Goal: Information Seeking & Learning: Learn about a topic

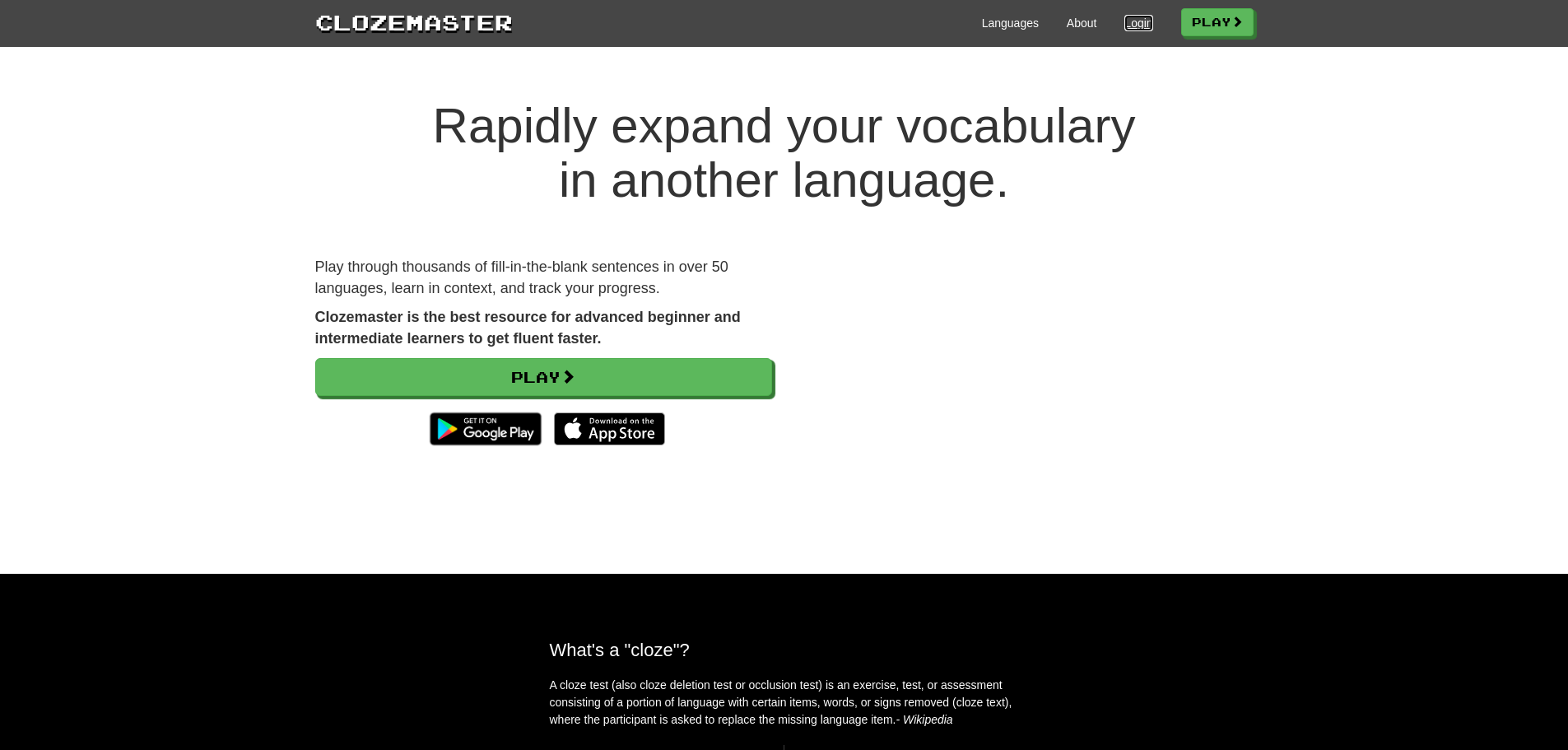
click at [1125, 23] on link "Login" at bounding box center [1138, 23] width 28 height 17
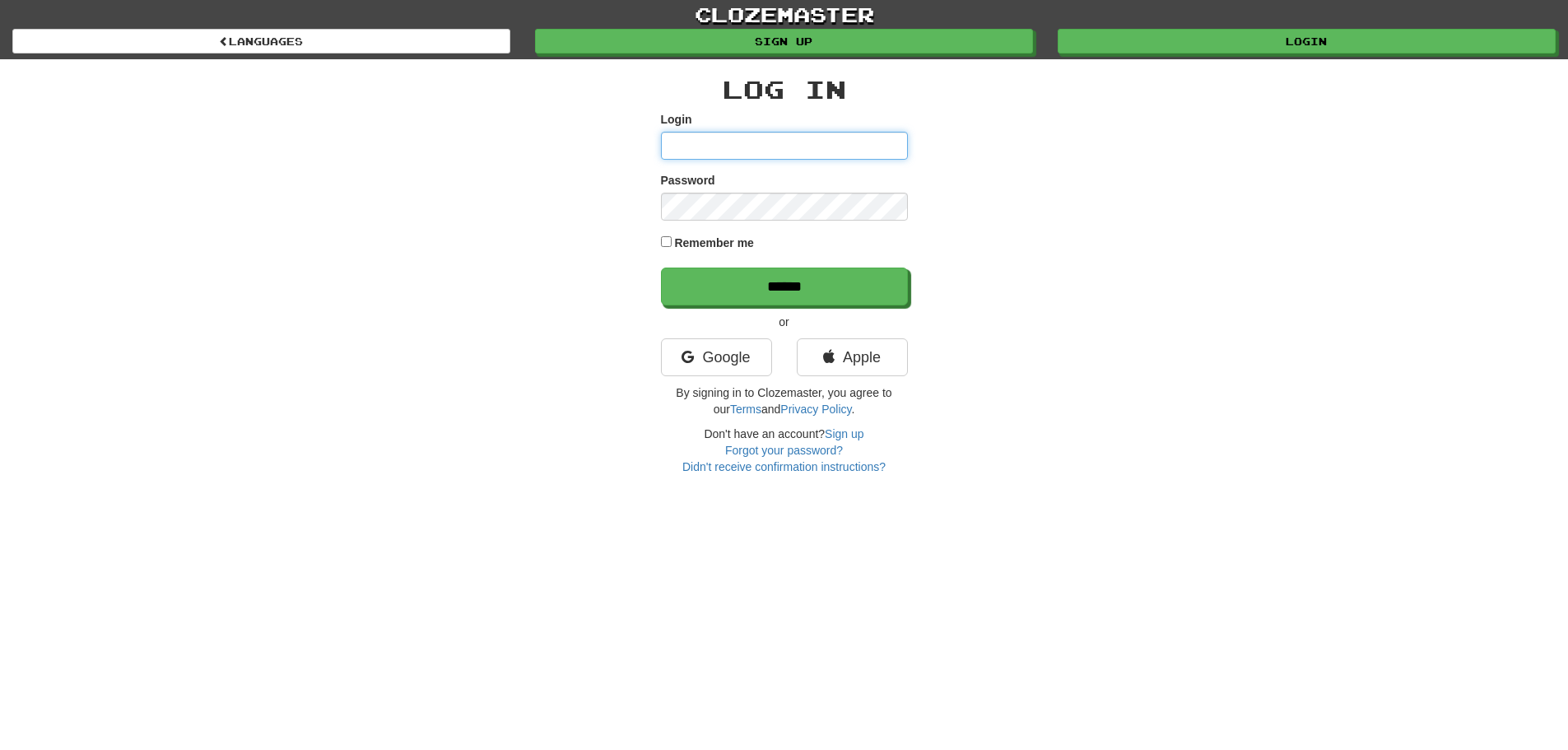
type input "**********"
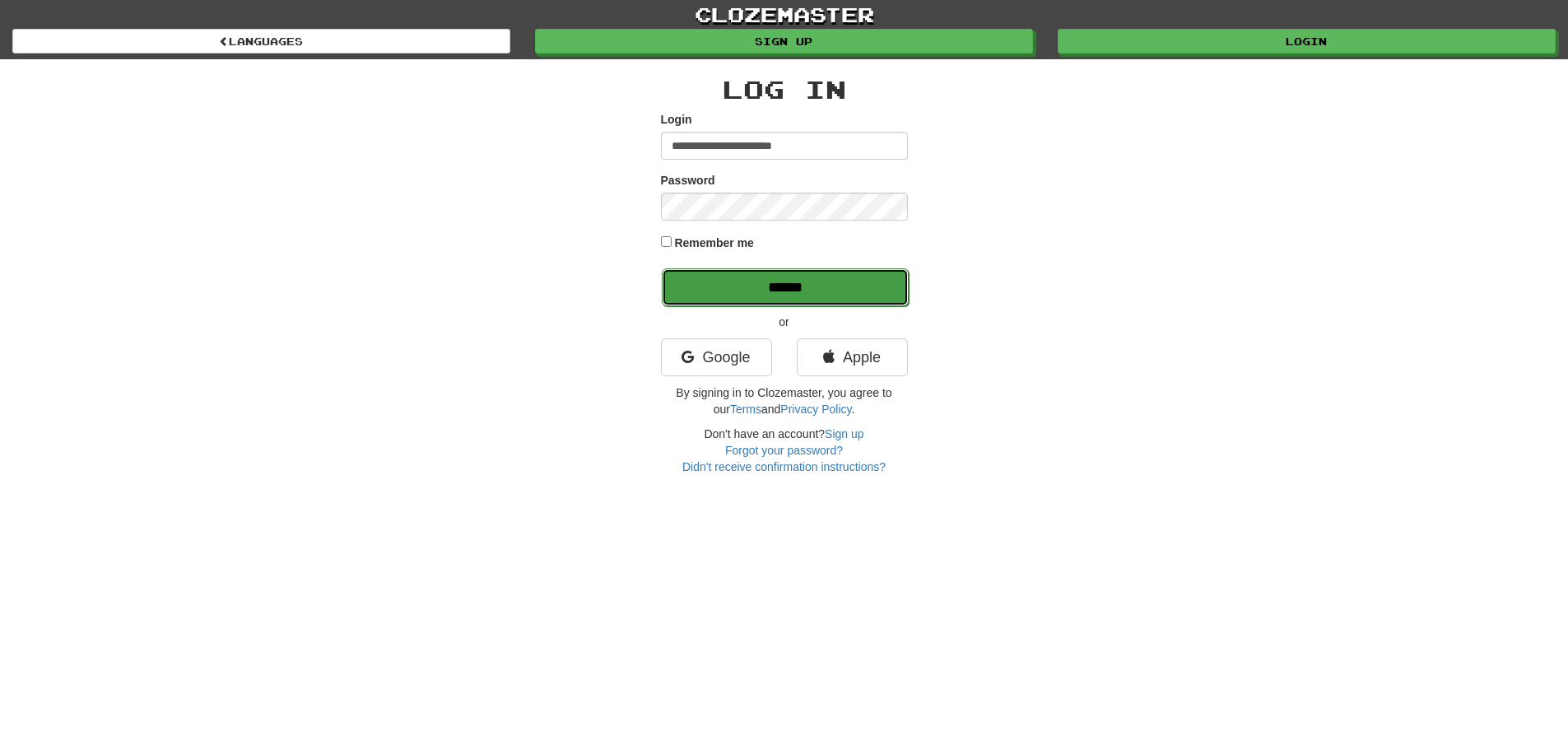
click at [727, 289] on input "******" at bounding box center [784, 286] width 247 height 38
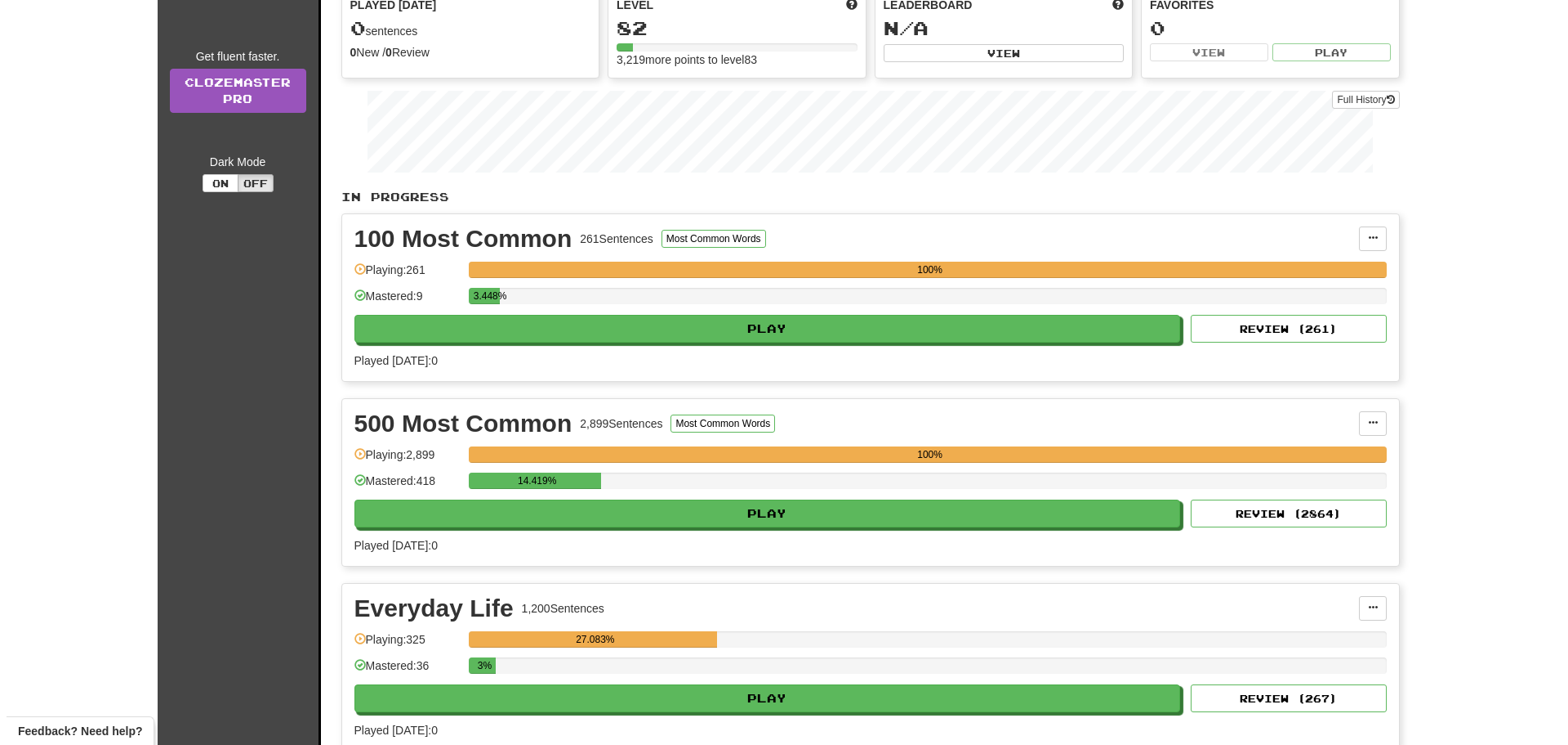
scroll to position [245, 0]
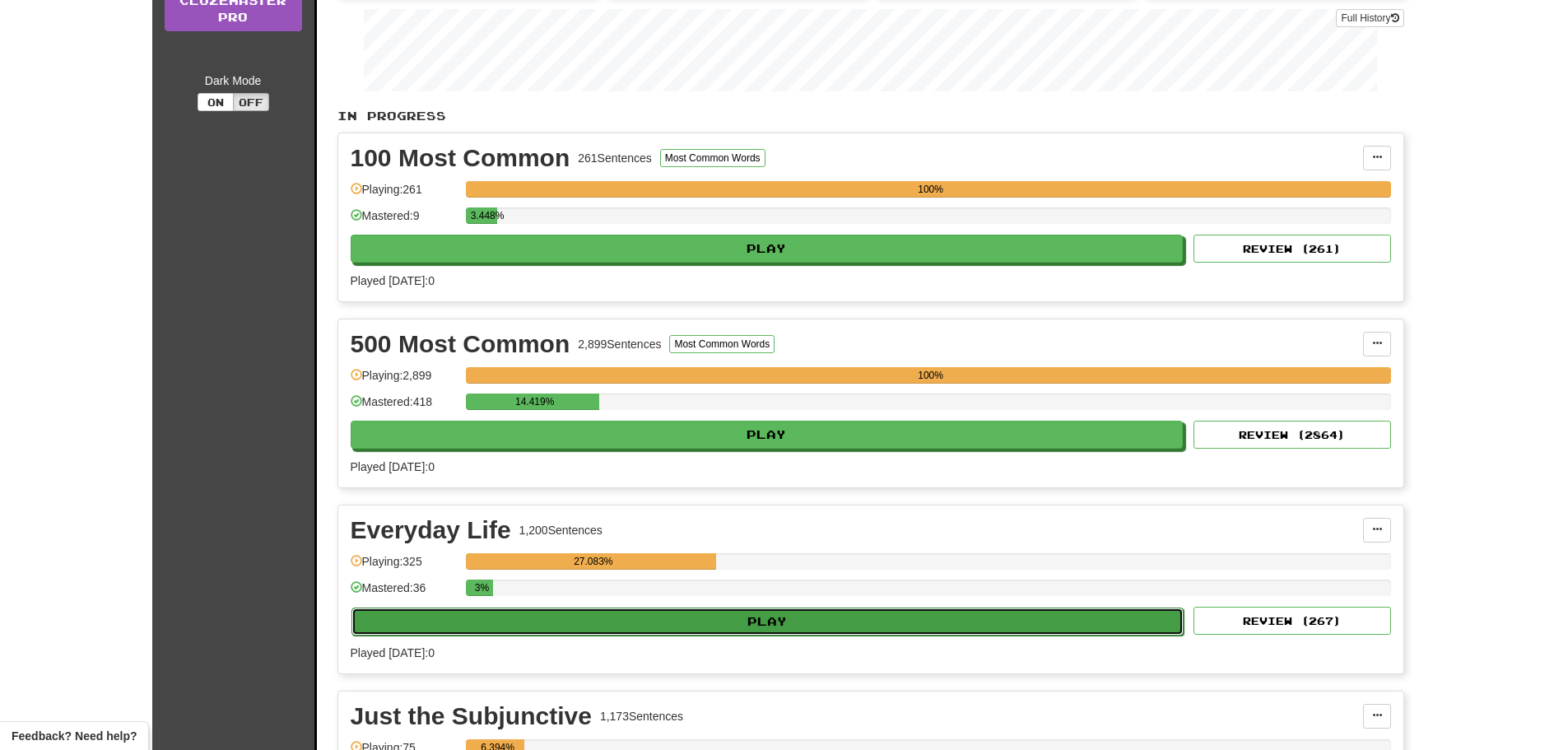
click at [698, 615] on button "Play" at bounding box center [768, 621] width 833 height 28
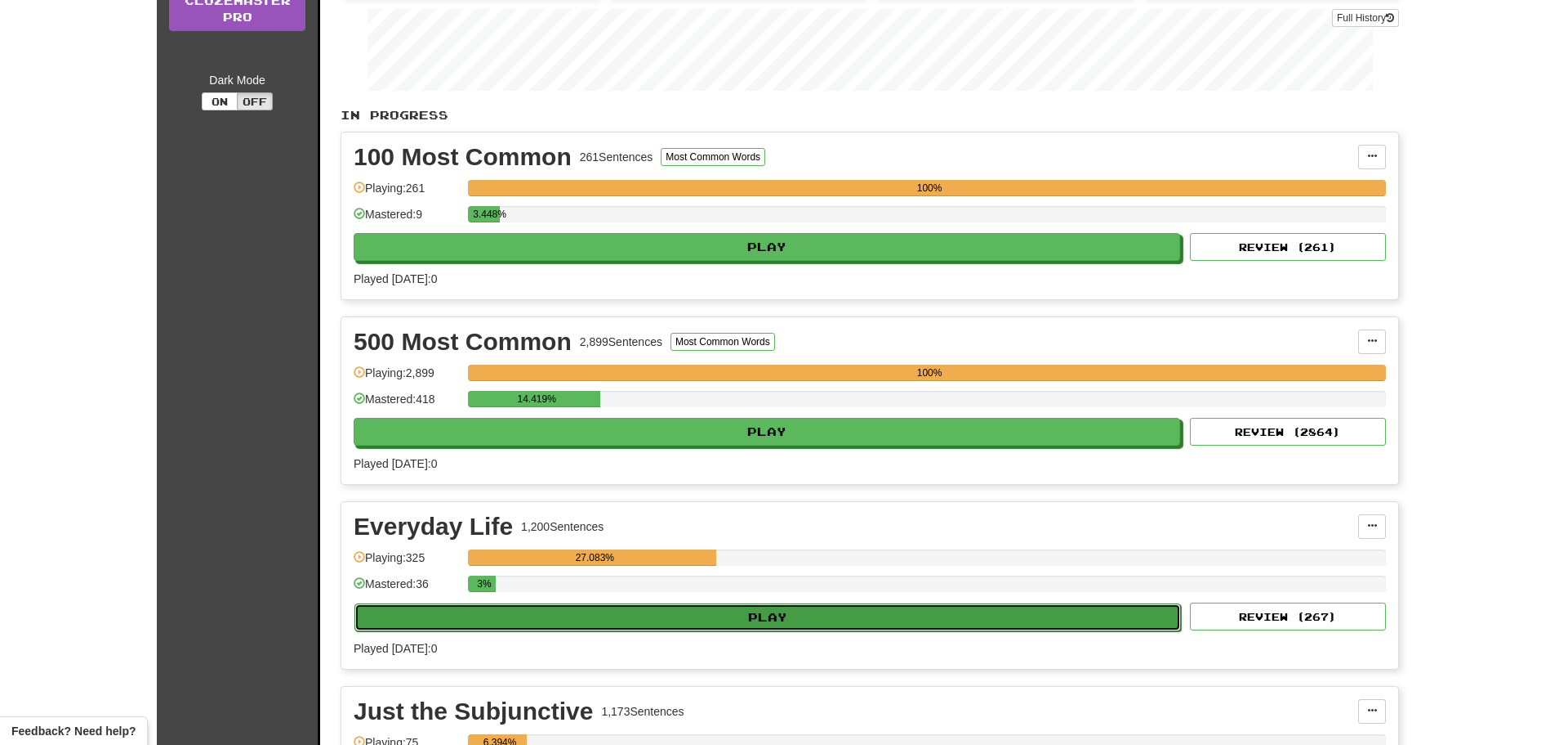
select select "**"
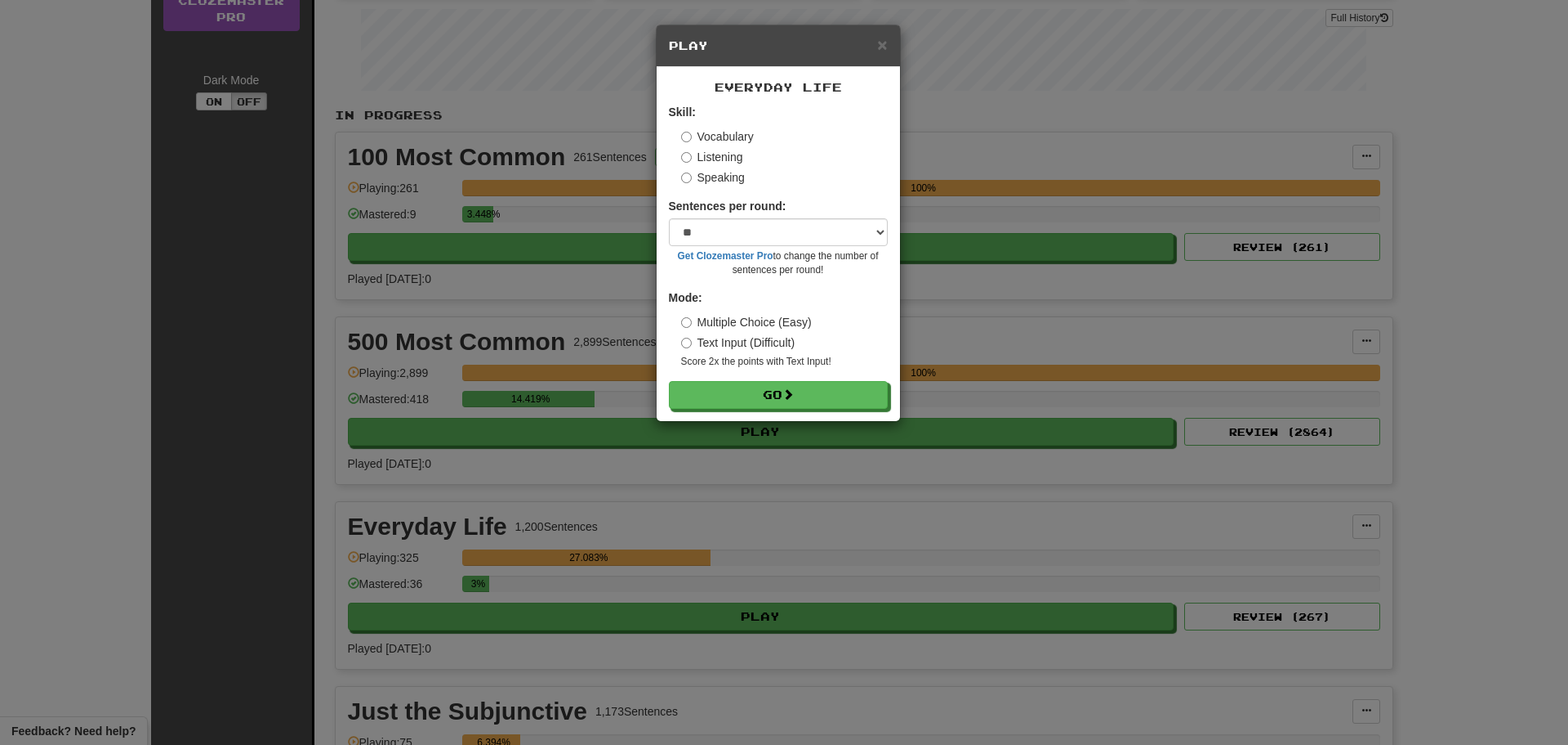
click at [685, 149] on label "Listening" at bounding box center [712, 157] width 62 height 17
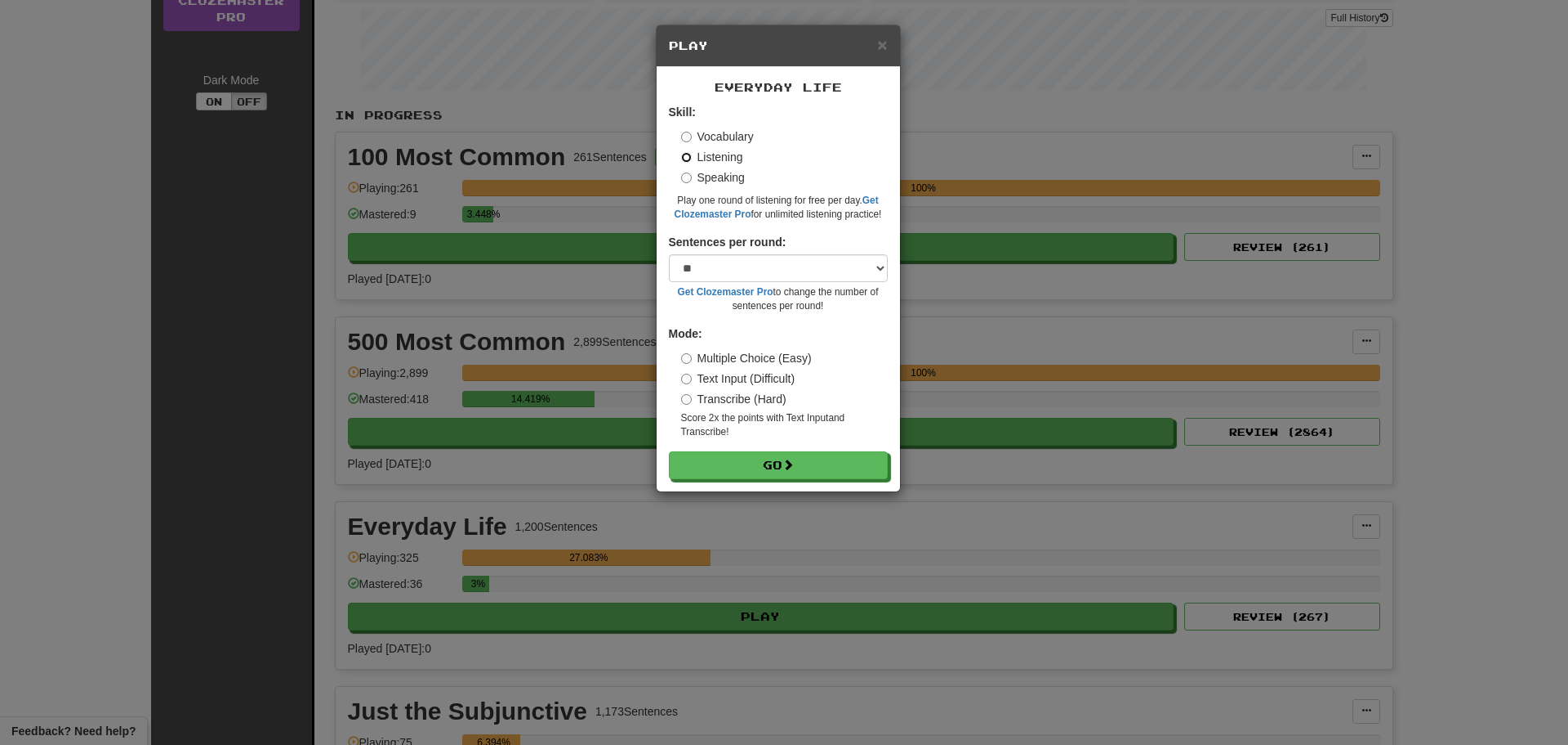
click at [669, 451] on button "Go" at bounding box center [778, 465] width 219 height 28
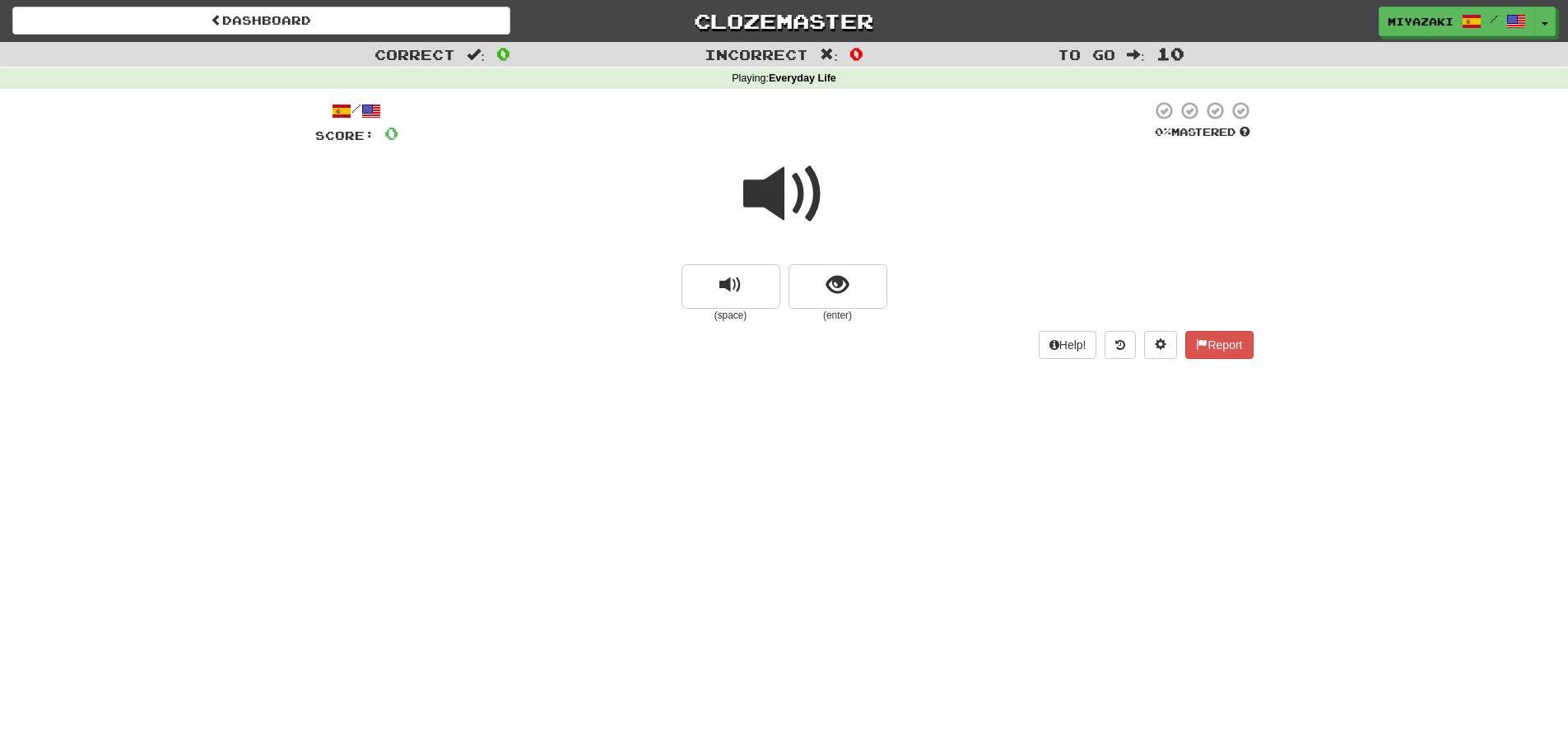
click at [750, 188] on span at bounding box center [784, 194] width 82 height 82
click at [825, 280] on button "show sentence" at bounding box center [837, 286] width 99 height 44
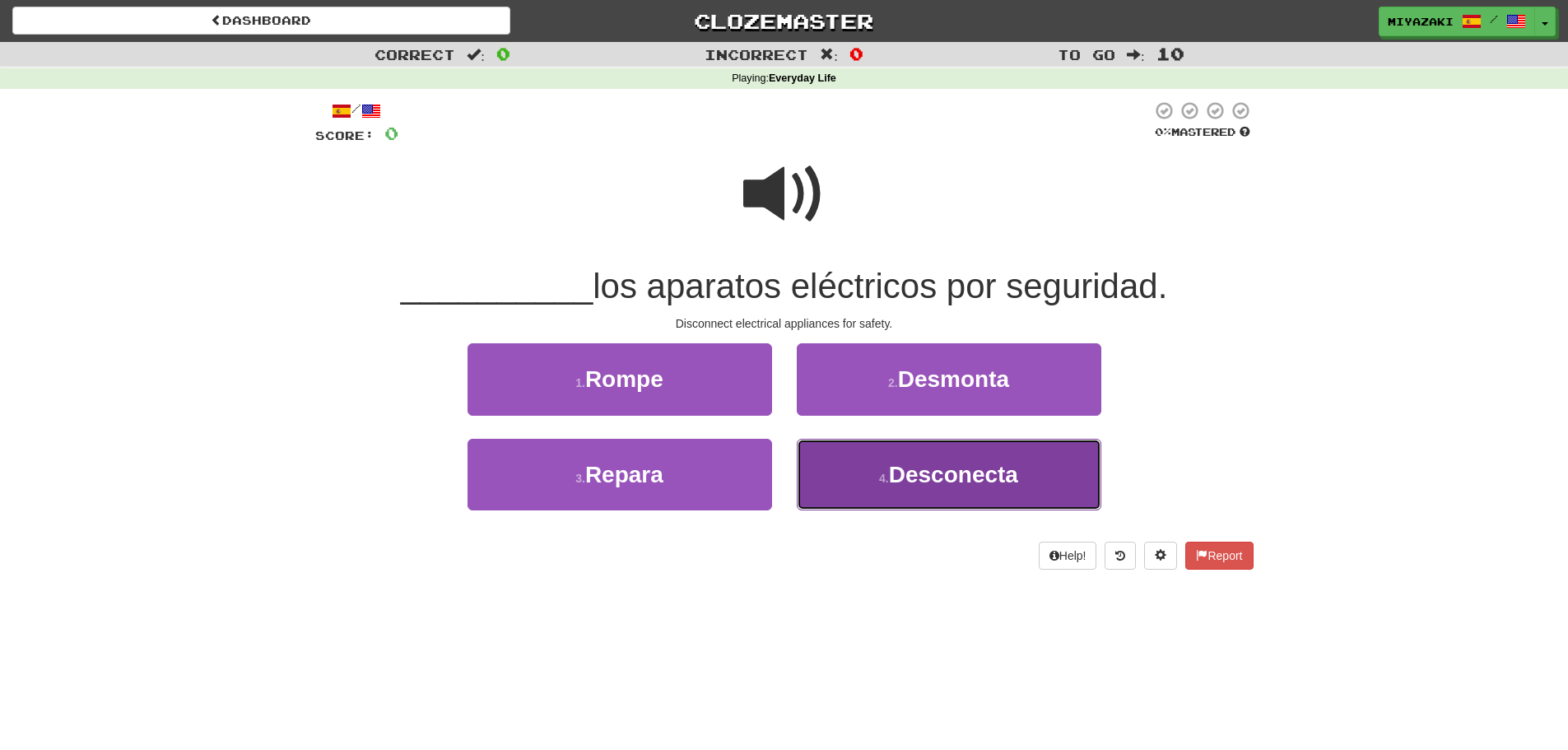
click at [1097, 490] on button "4 . Desconecta" at bounding box center [949, 475] width 305 height 72
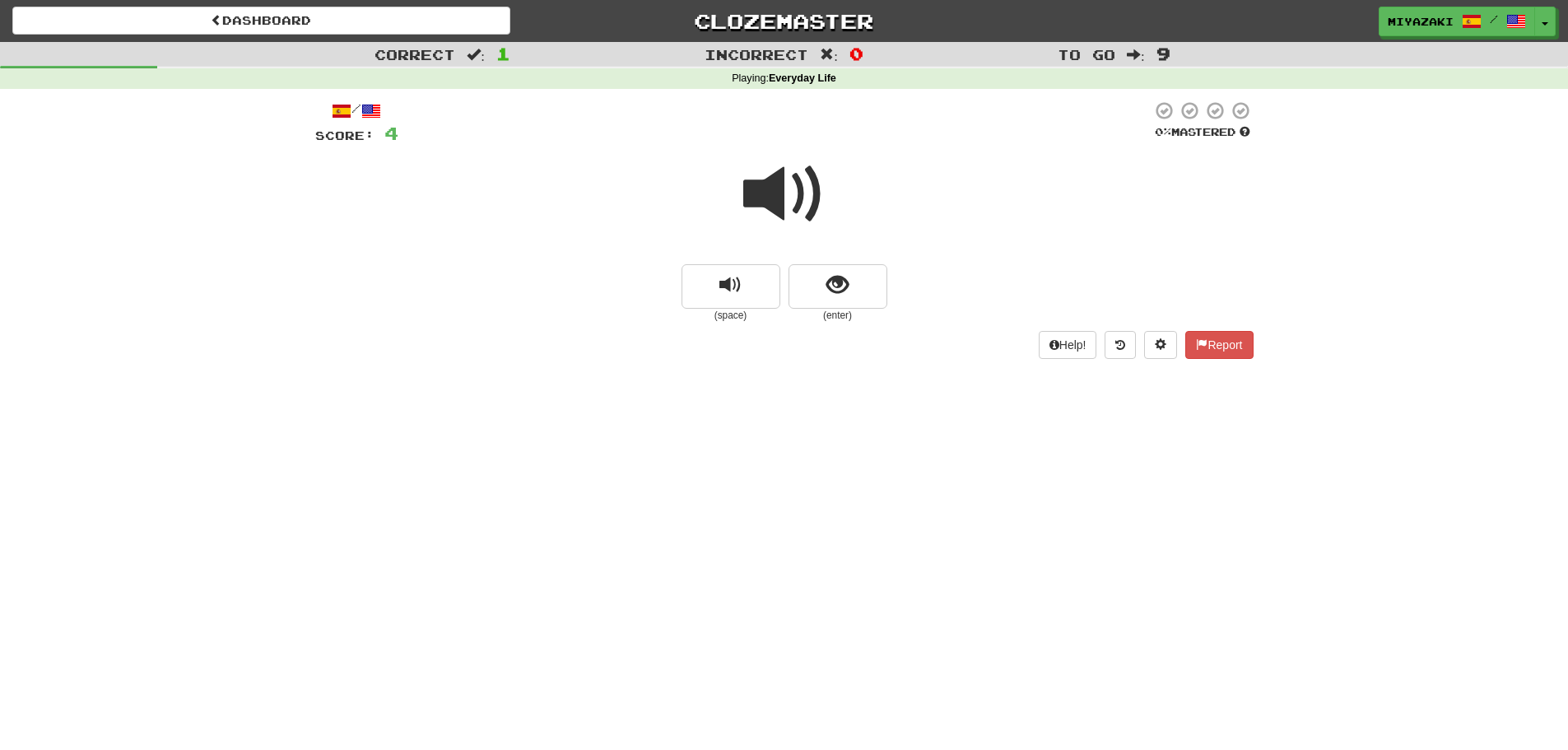
click at [771, 186] on span at bounding box center [784, 194] width 82 height 82
click at [833, 289] on span "show sentence" at bounding box center [837, 285] width 22 height 22
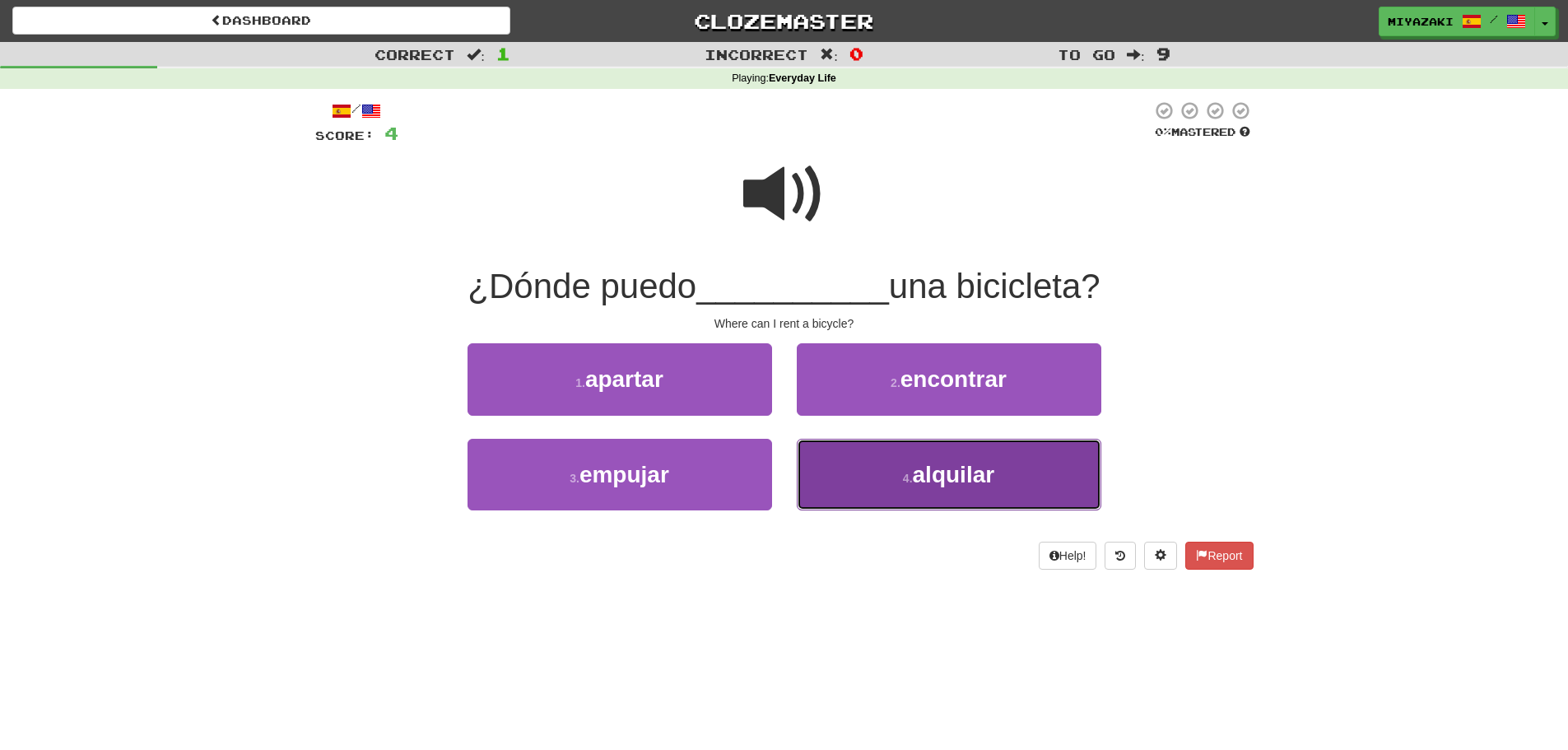
click at [939, 474] on span "alquilar" at bounding box center [954, 475] width 82 height 26
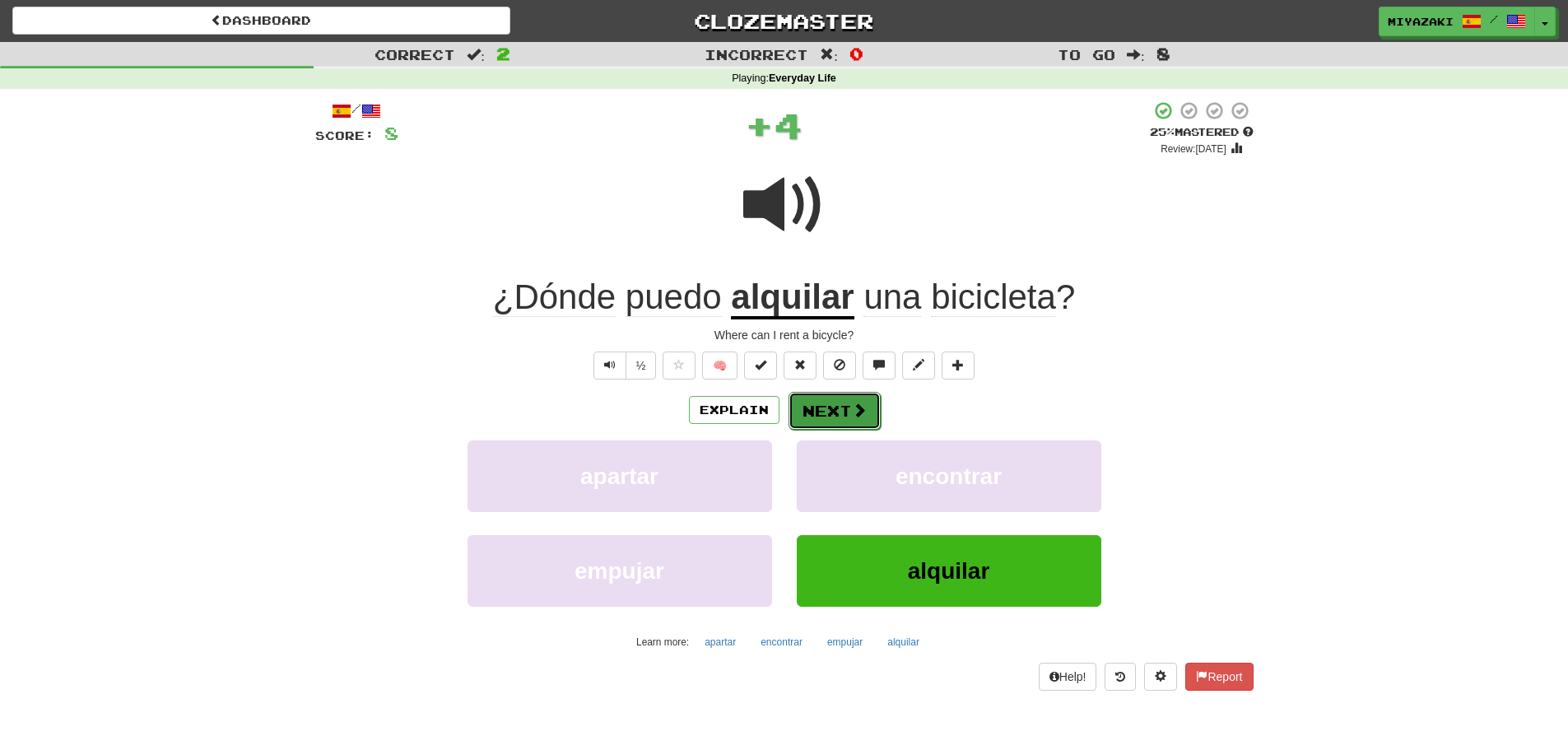
click at [854, 408] on span at bounding box center [859, 410] width 15 height 15
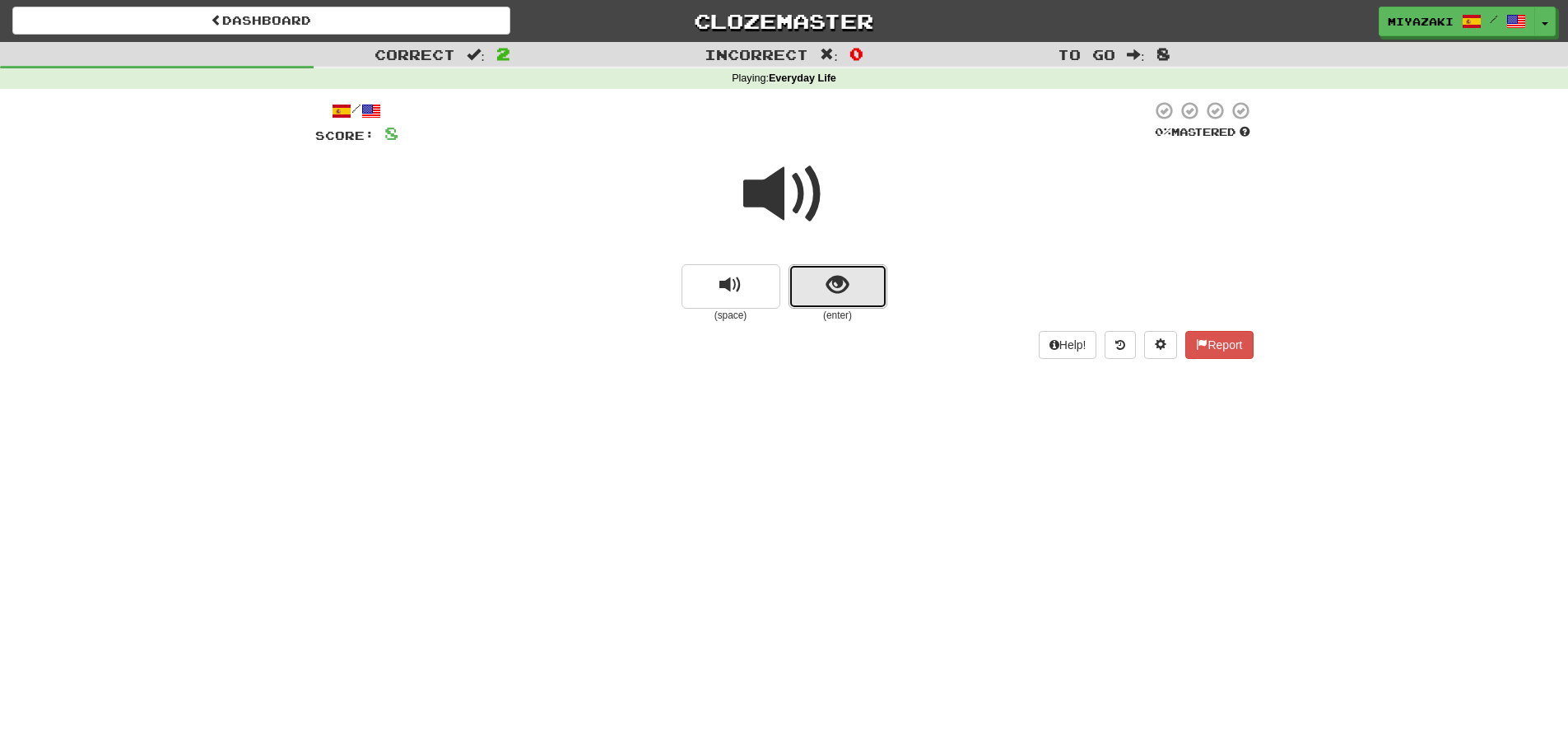
click at [799, 296] on button "show sentence" at bounding box center [837, 286] width 99 height 44
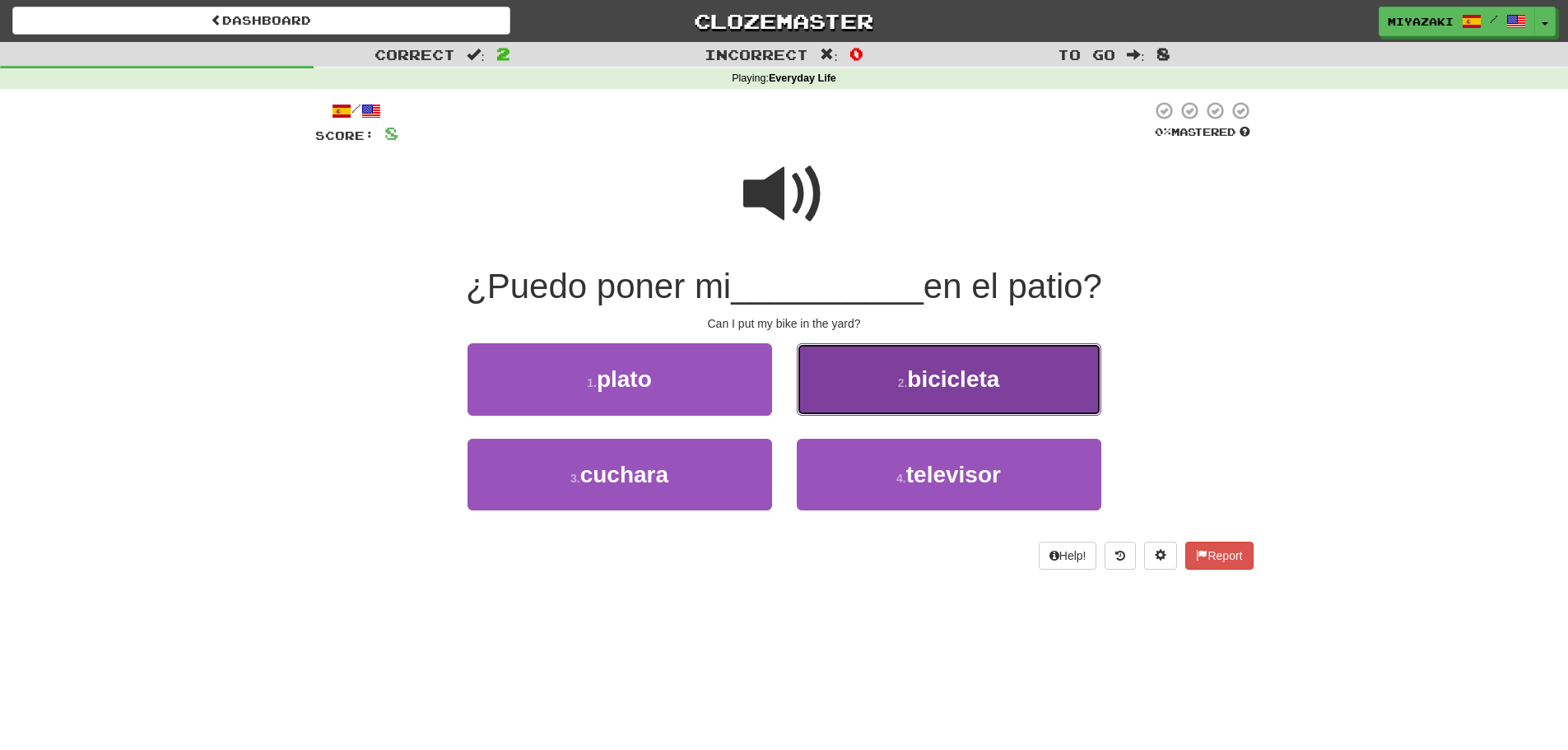
click at [888, 390] on button "2 . bicicleta" at bounding box center [949, 379] width 305 height 72
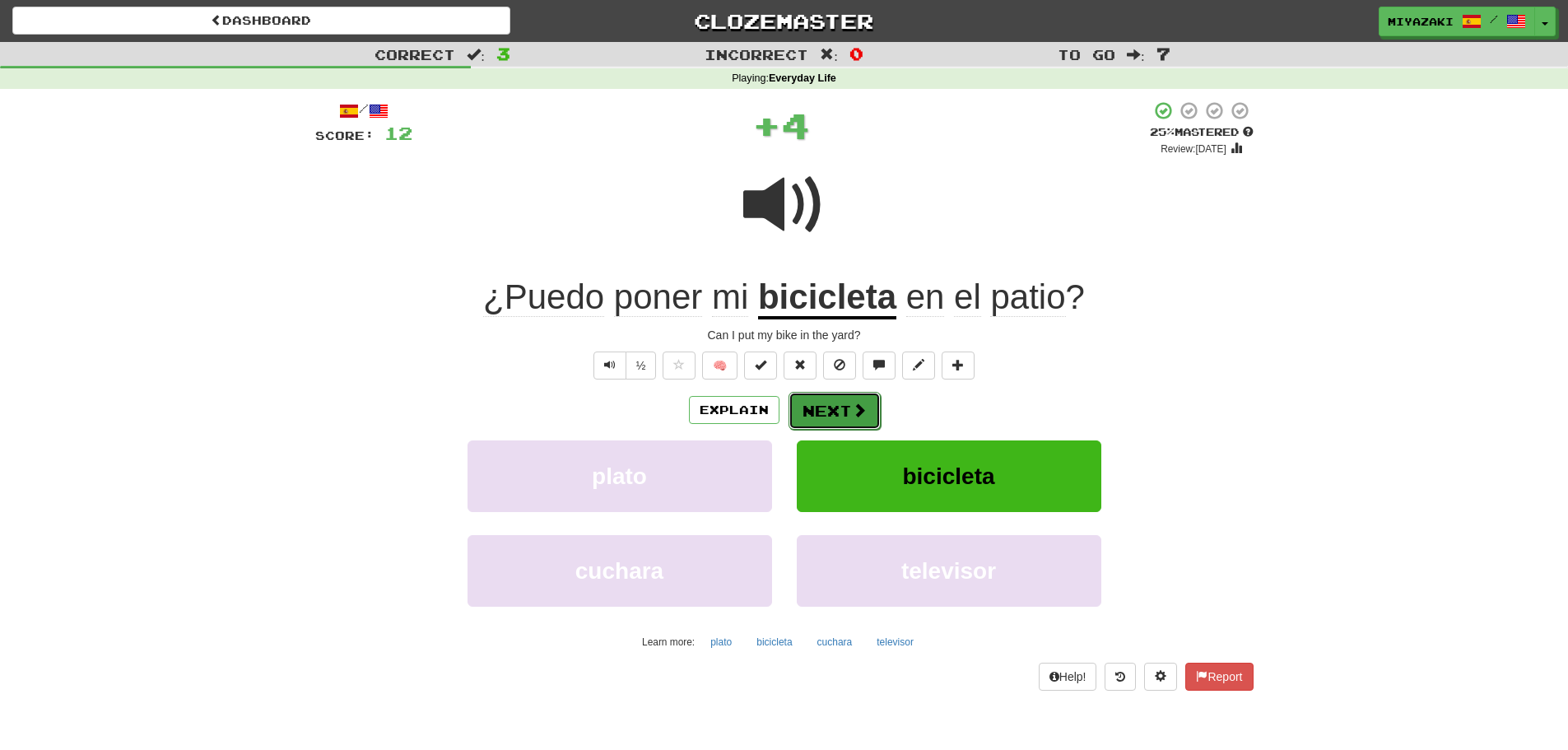
click at [865, 404] on span at bounding box center [859, 410] width 15 height 15
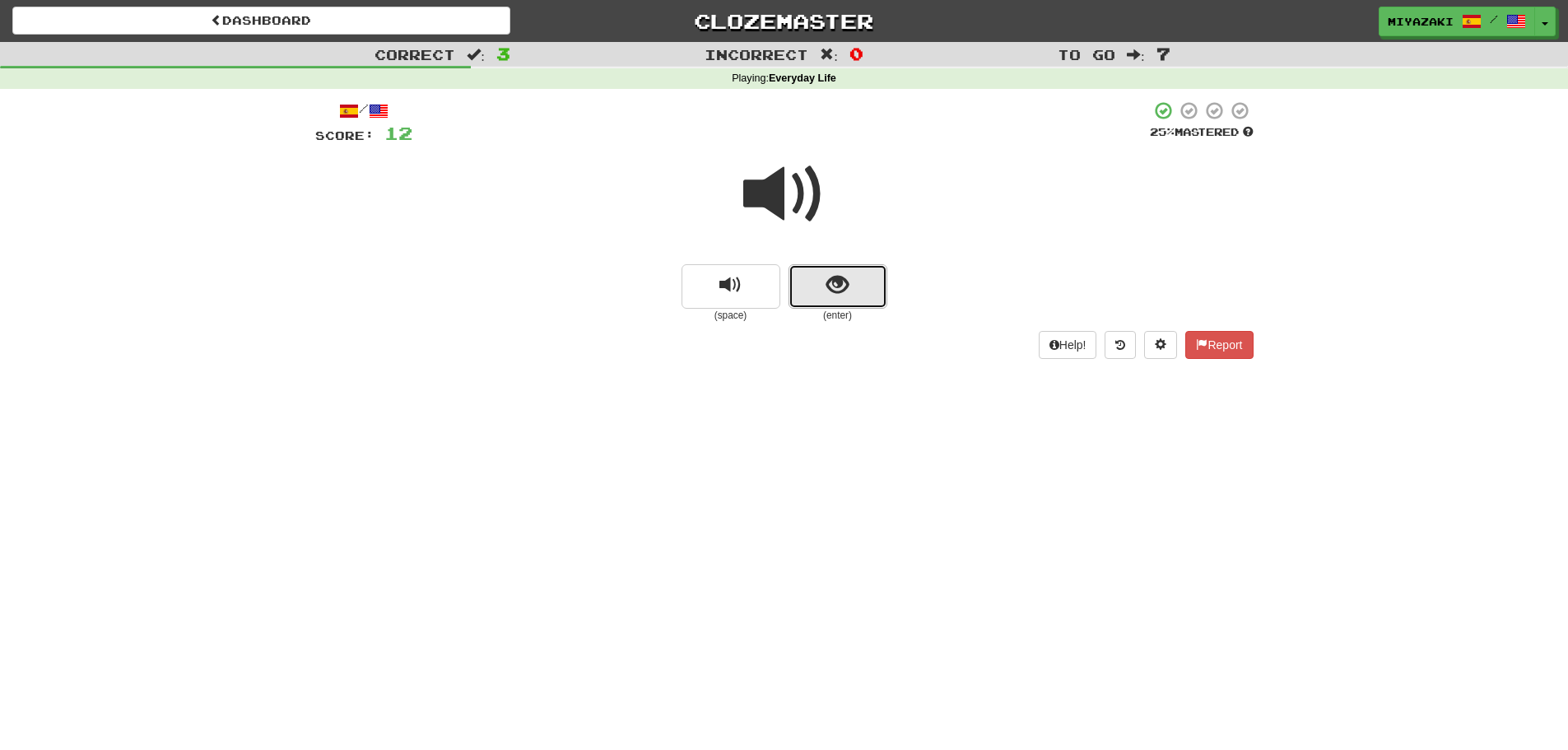
click at [802, 285] on button "show sentence" at bounding box center [837, 286] width 99 height 44
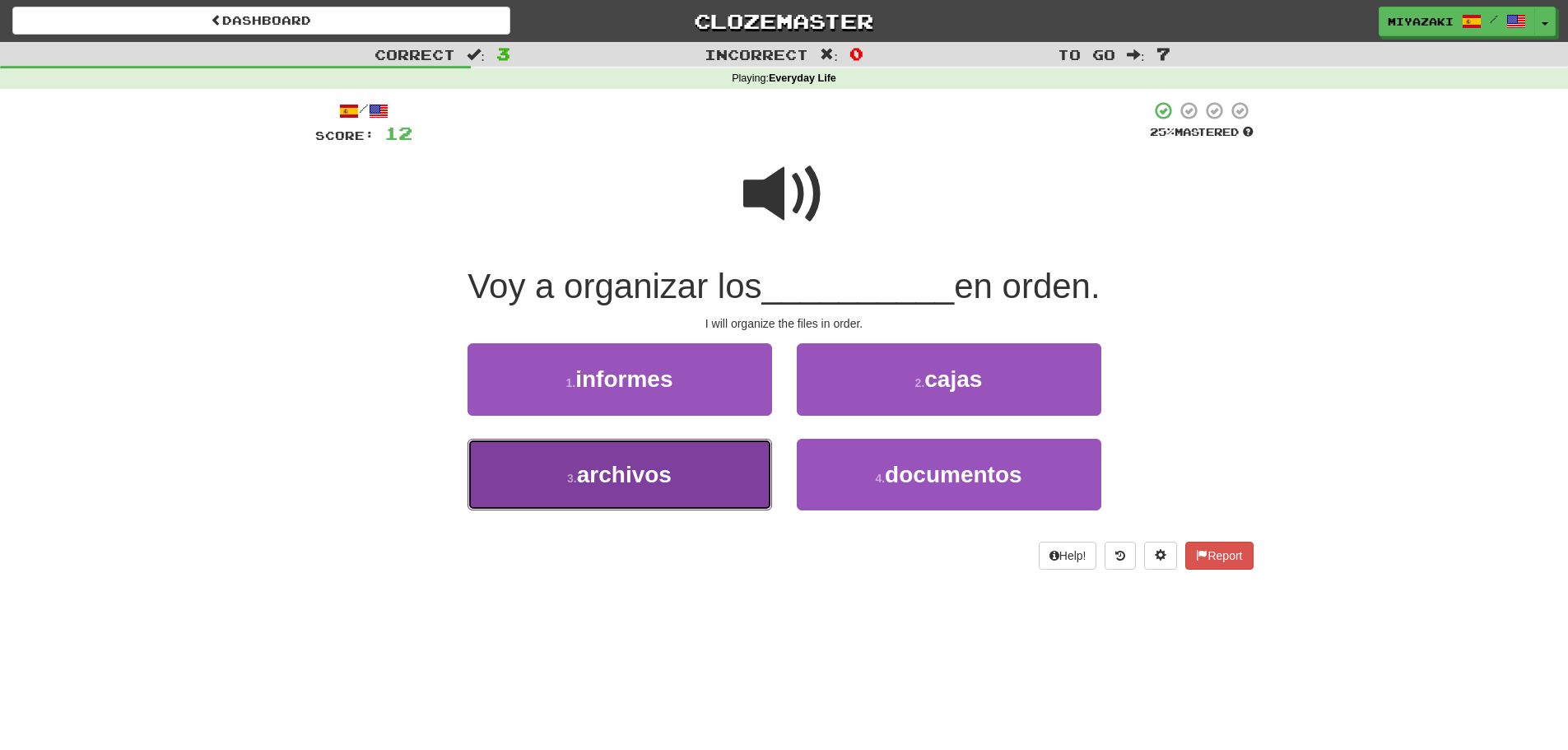
click at [733, 469] on button "3 . archivos" at bounding box center [620, 475] width 305 height 72
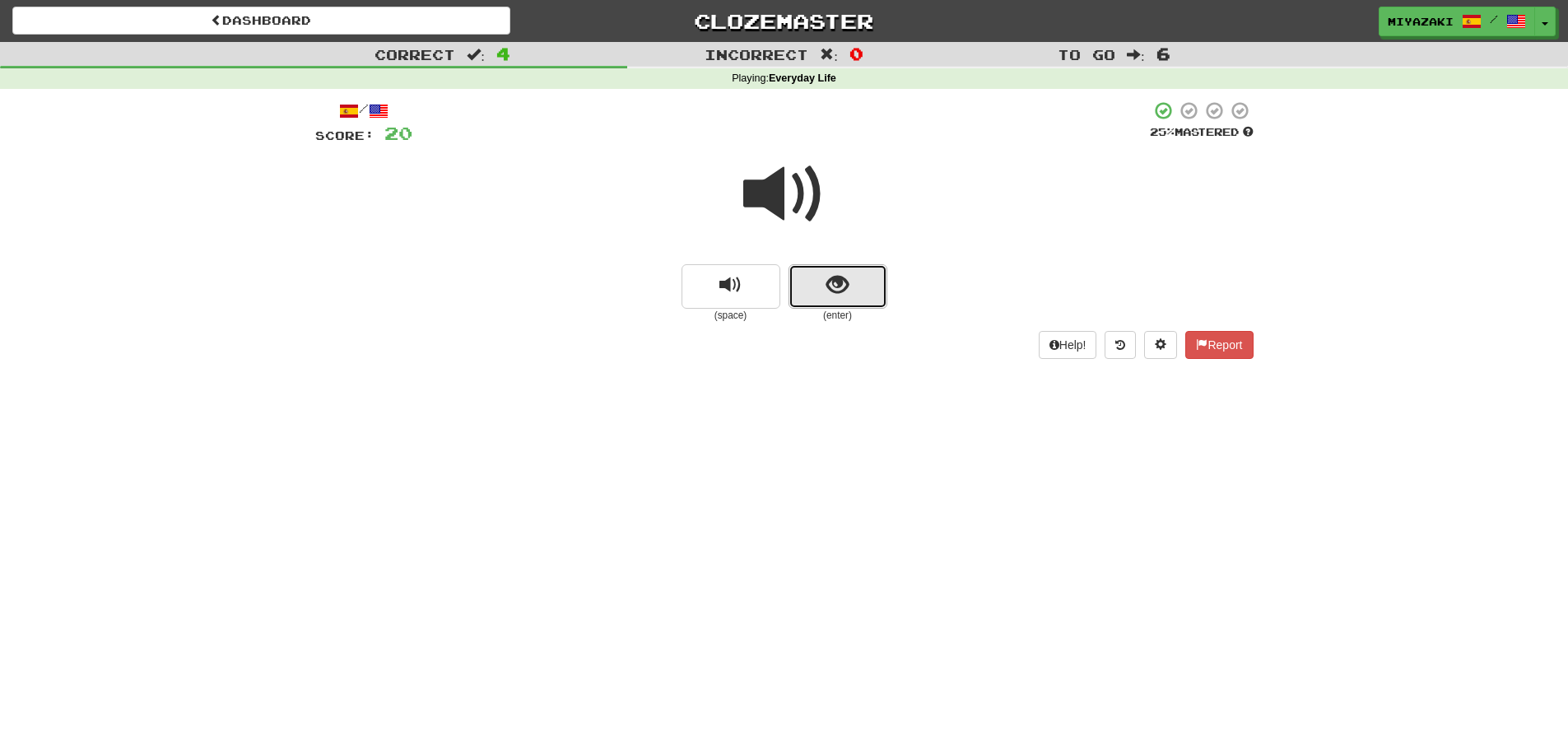
click at [834, 271] on button "show sentence" at bounding box center [837, 286] width 99 height 44
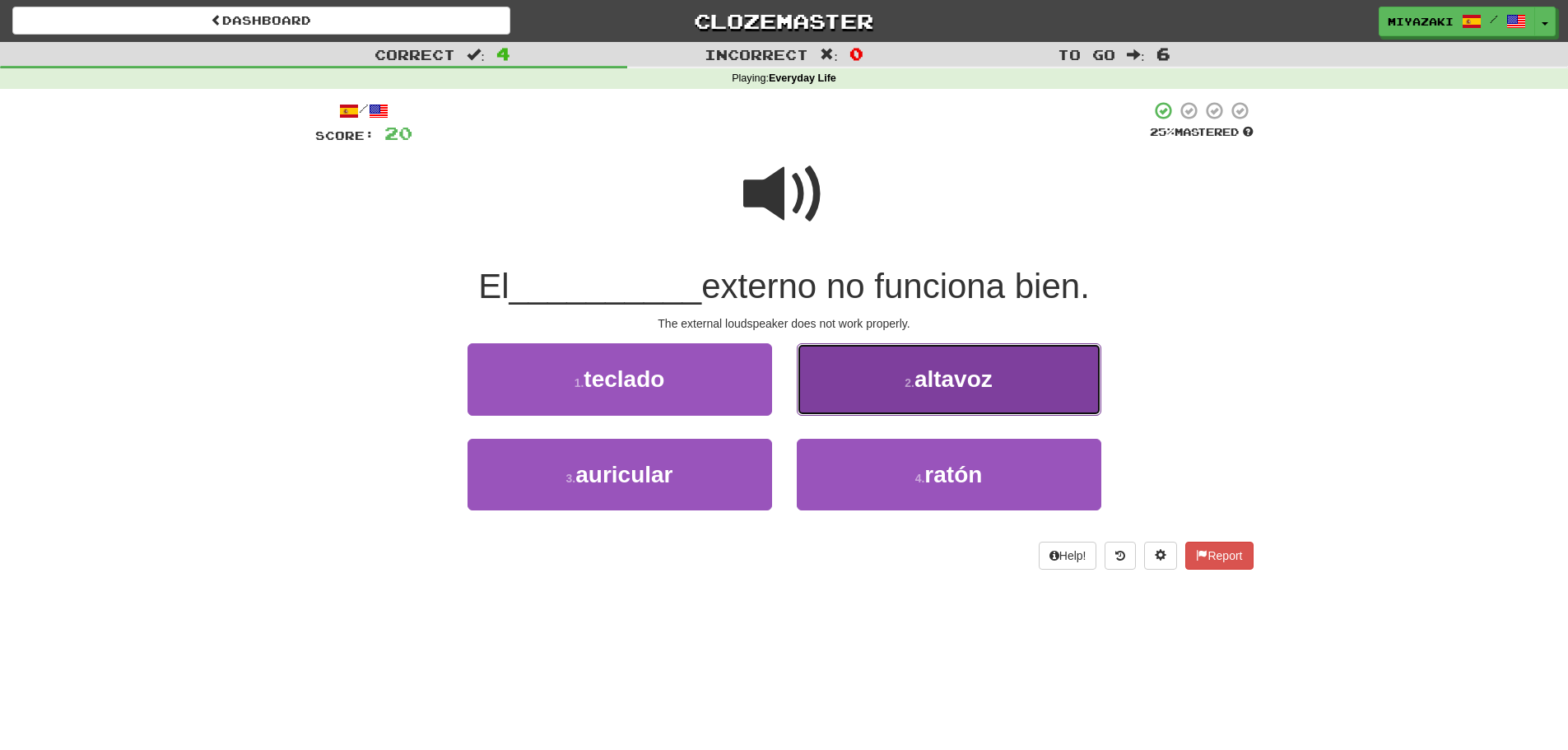
click at [944, 378] on span "altavoz" at bounding box center [954, 379] width 79 height 26
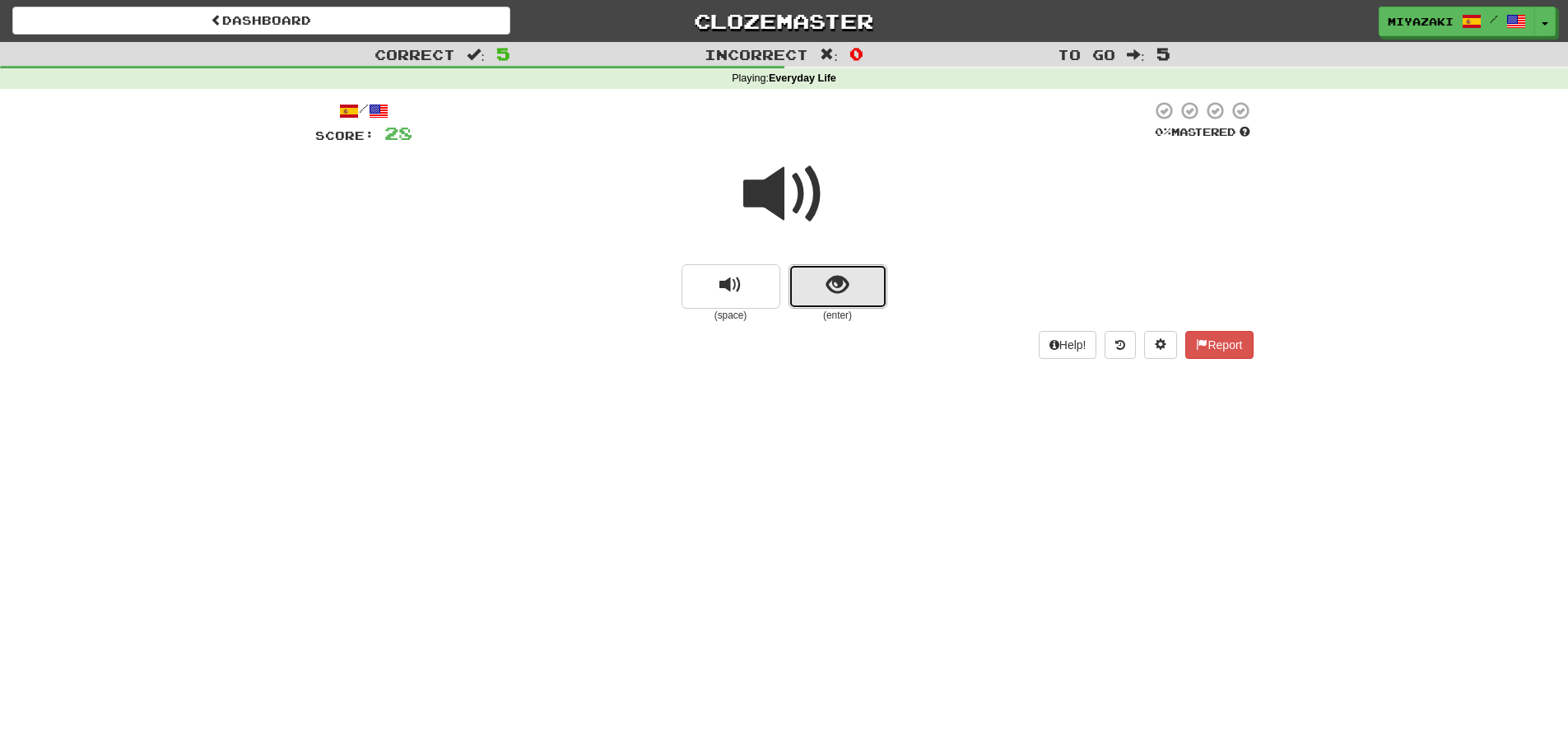
click at [822, 282] on button "show sentence" at bounding box center [837, 286] width 99 height 44
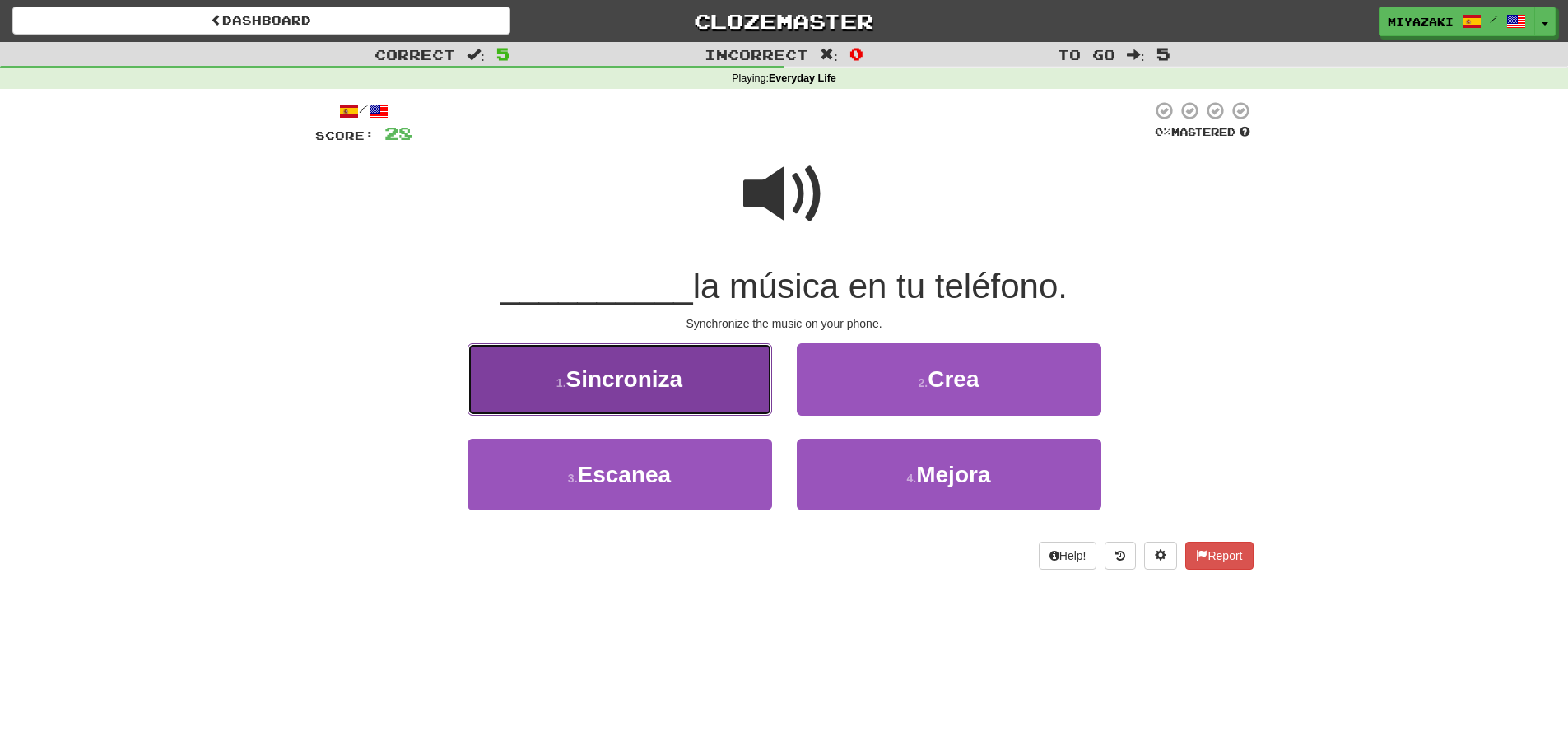
click at [576, 391] on span "Sincroniza" at bounding box center [625, 379] width 116 height 26
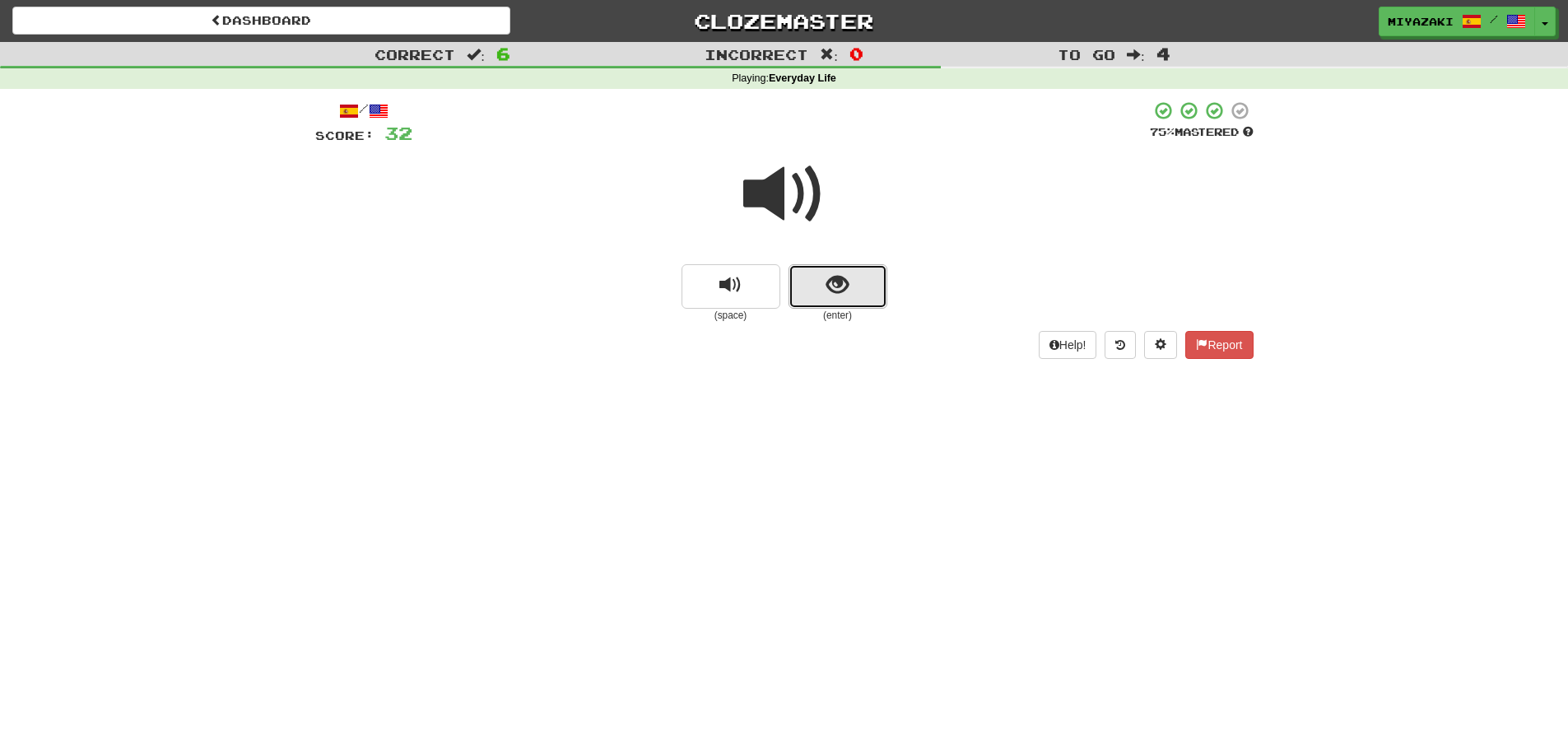
click at [834, 271] on button "show sentence" at bounding box center [837, 286] width 99 height 44
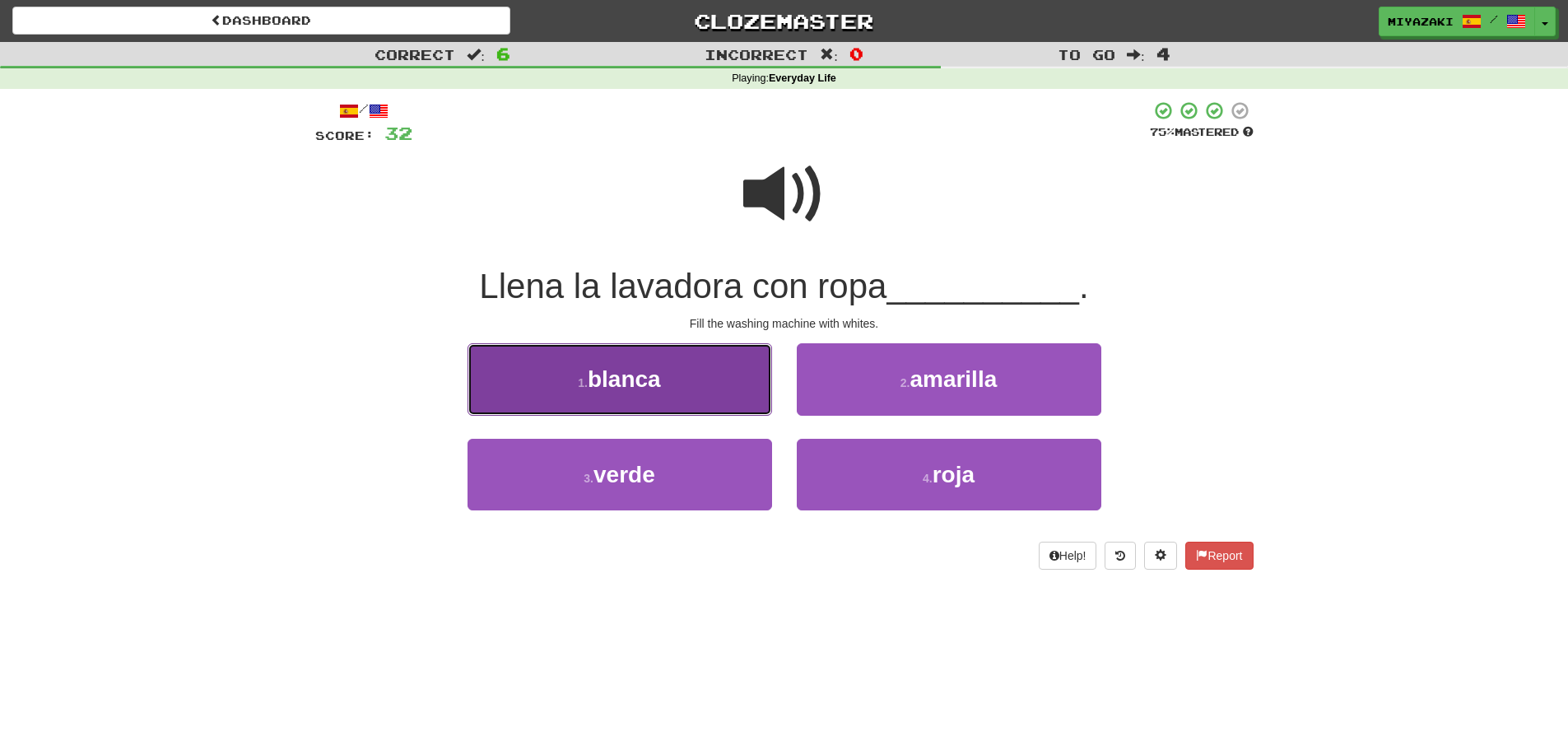
click at [686, 389] on button "1 . blanca" at bounding box center [620, 379] width 305 height 72
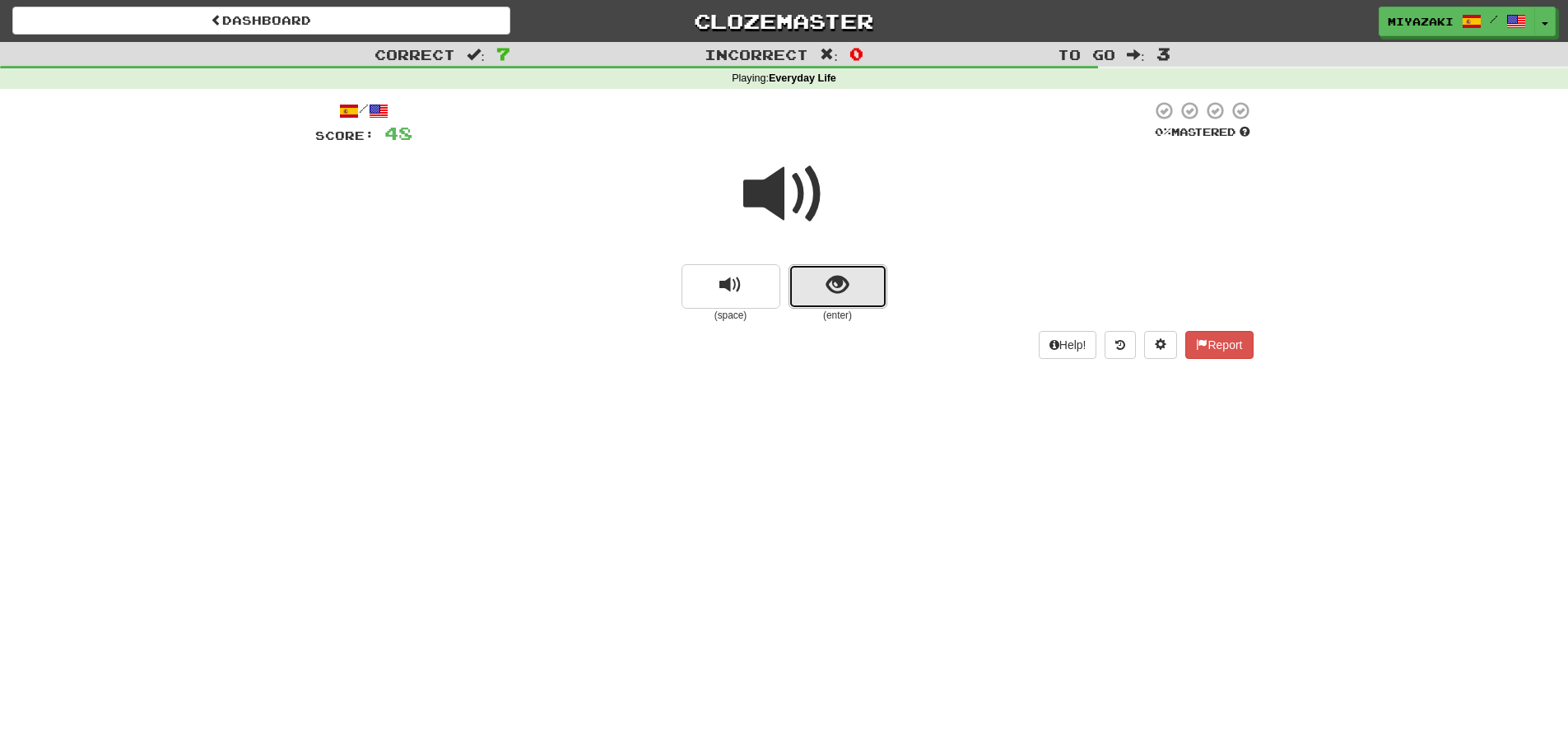
click at [861, 290] on button "show sentence" at bounding box center [837, 286] width 99 height 44
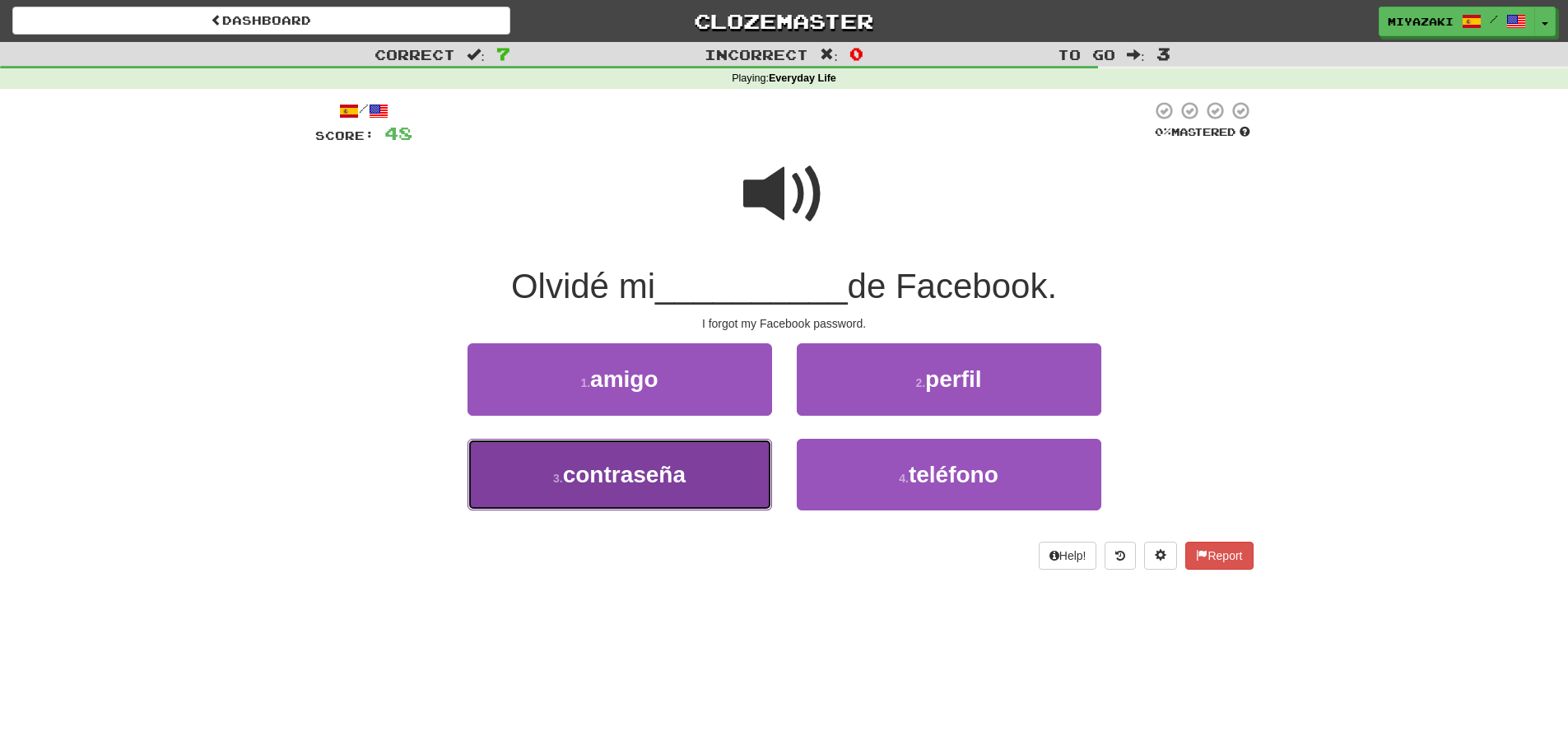
click at [717, 454] on button "3 . contraseña" at bounding box center [620, 475] width 305 height 72
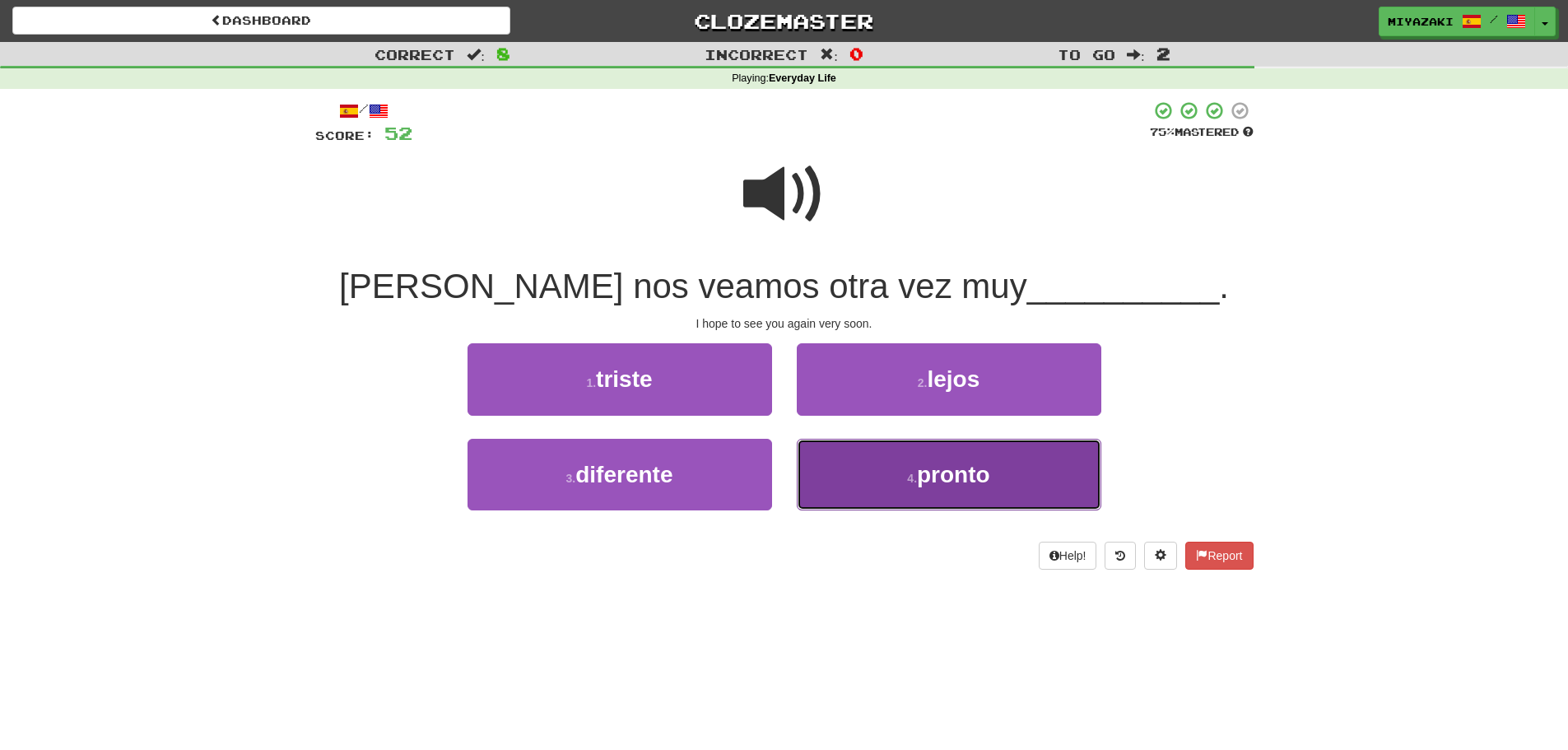
click at [827, 477] on button "4 . pronto" at bounding box center [949, 475] width 305 height 72
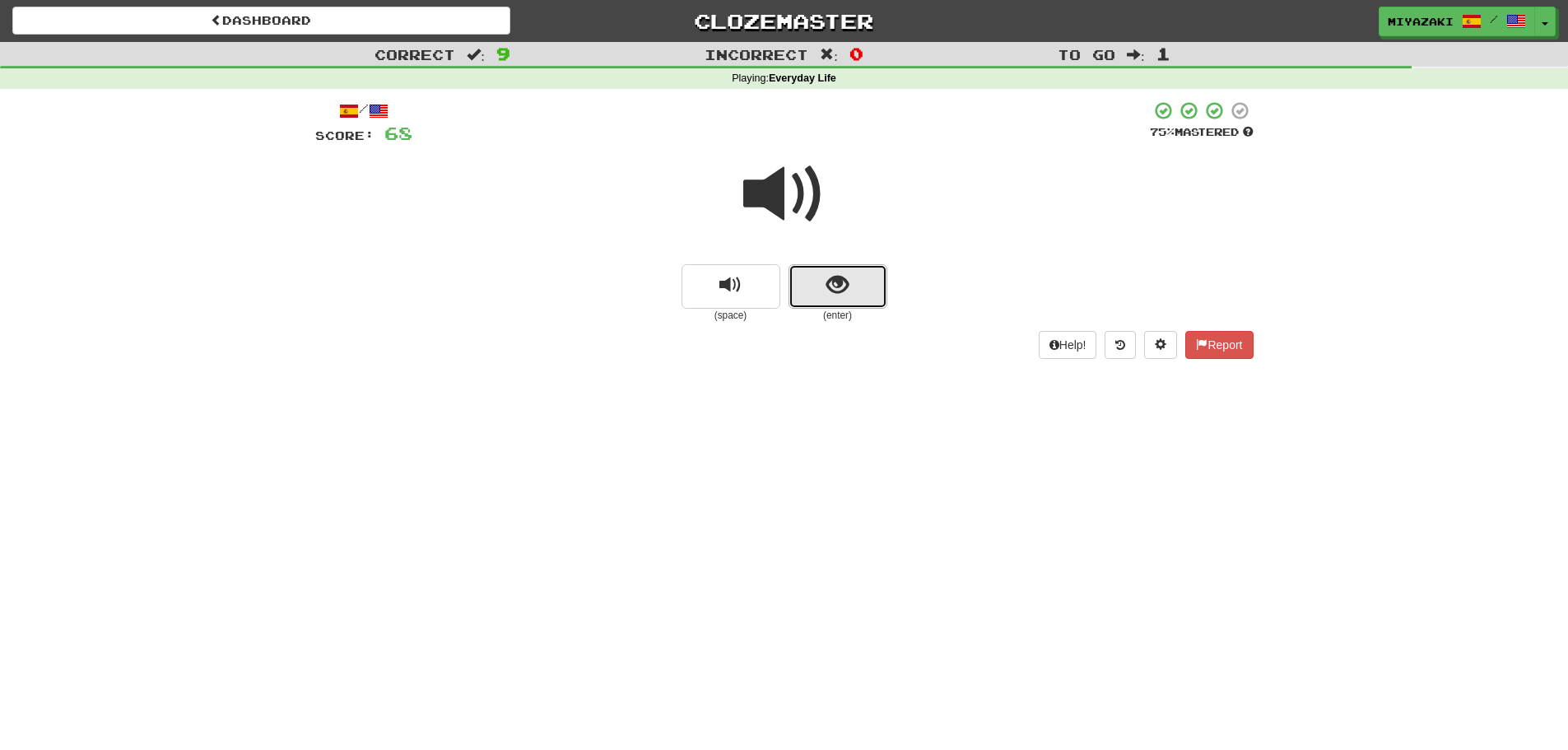
click at [808, 302] on button "show sentence" at bounding box center [837, 286] width 99 height 44
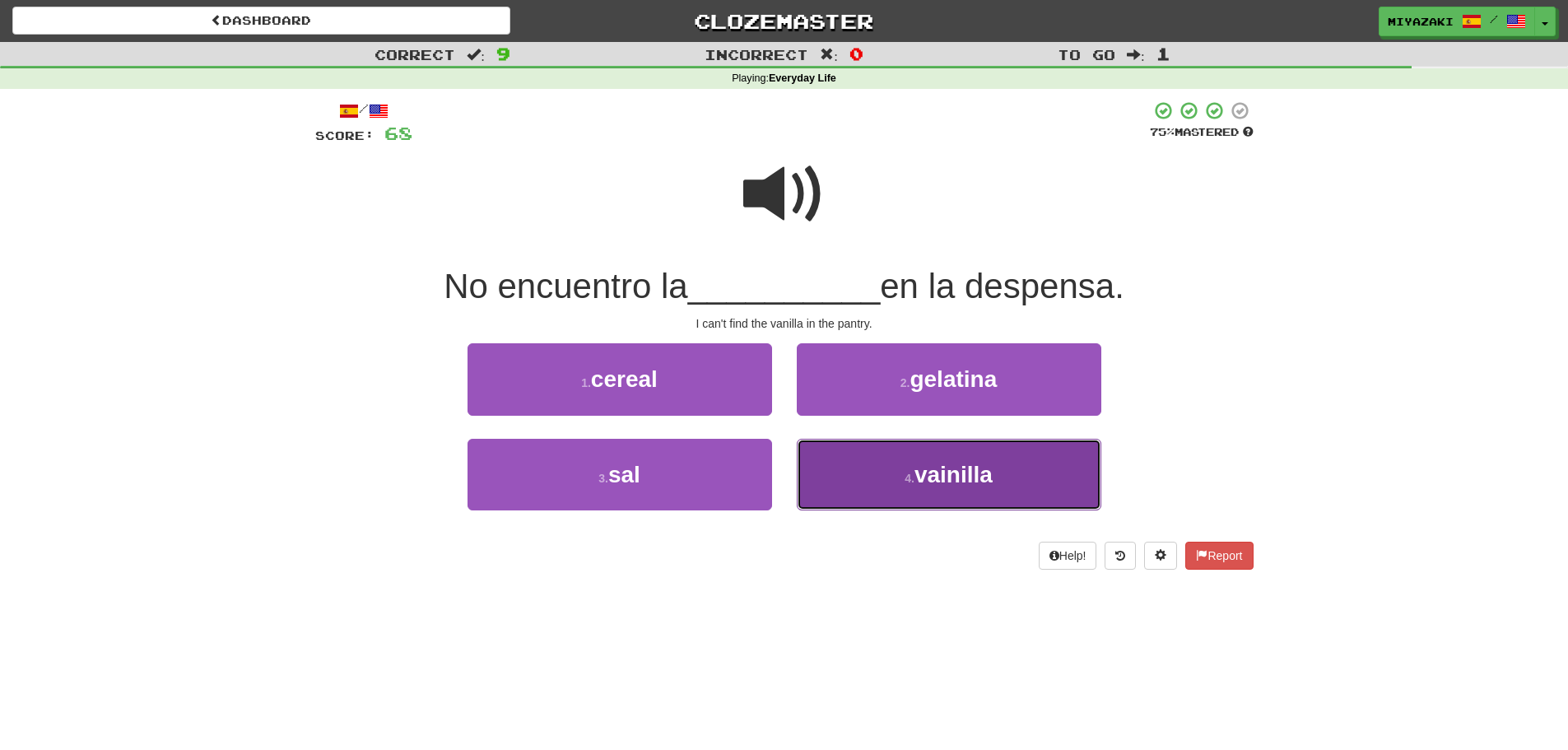
click at [845, 481] on button "4 . vainilla" at bounding box center [949, 475] width 305 height 72
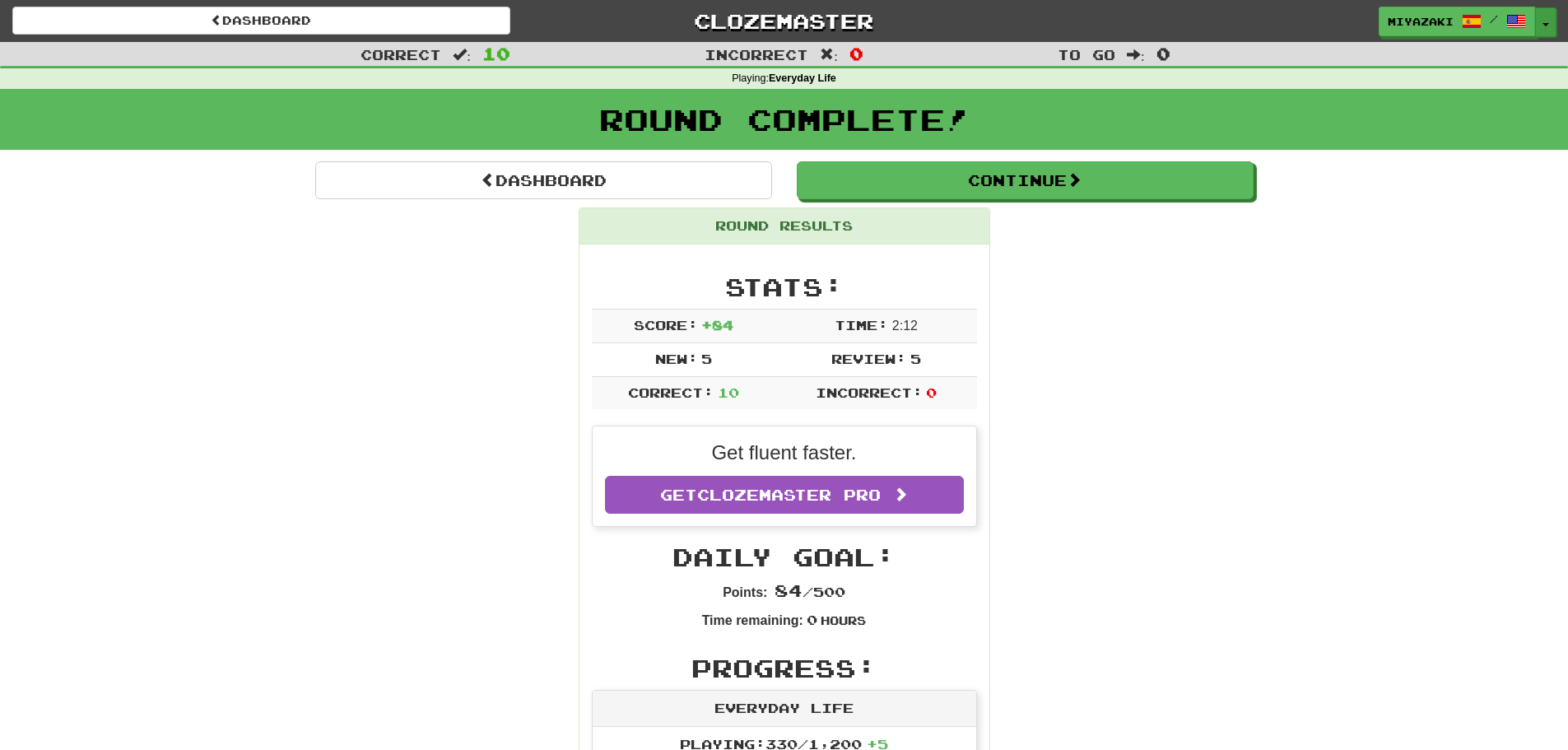
click at [1548, 18] on button "Toggle Dropdown" at bounding box center [1545, 22] width 21 height 30
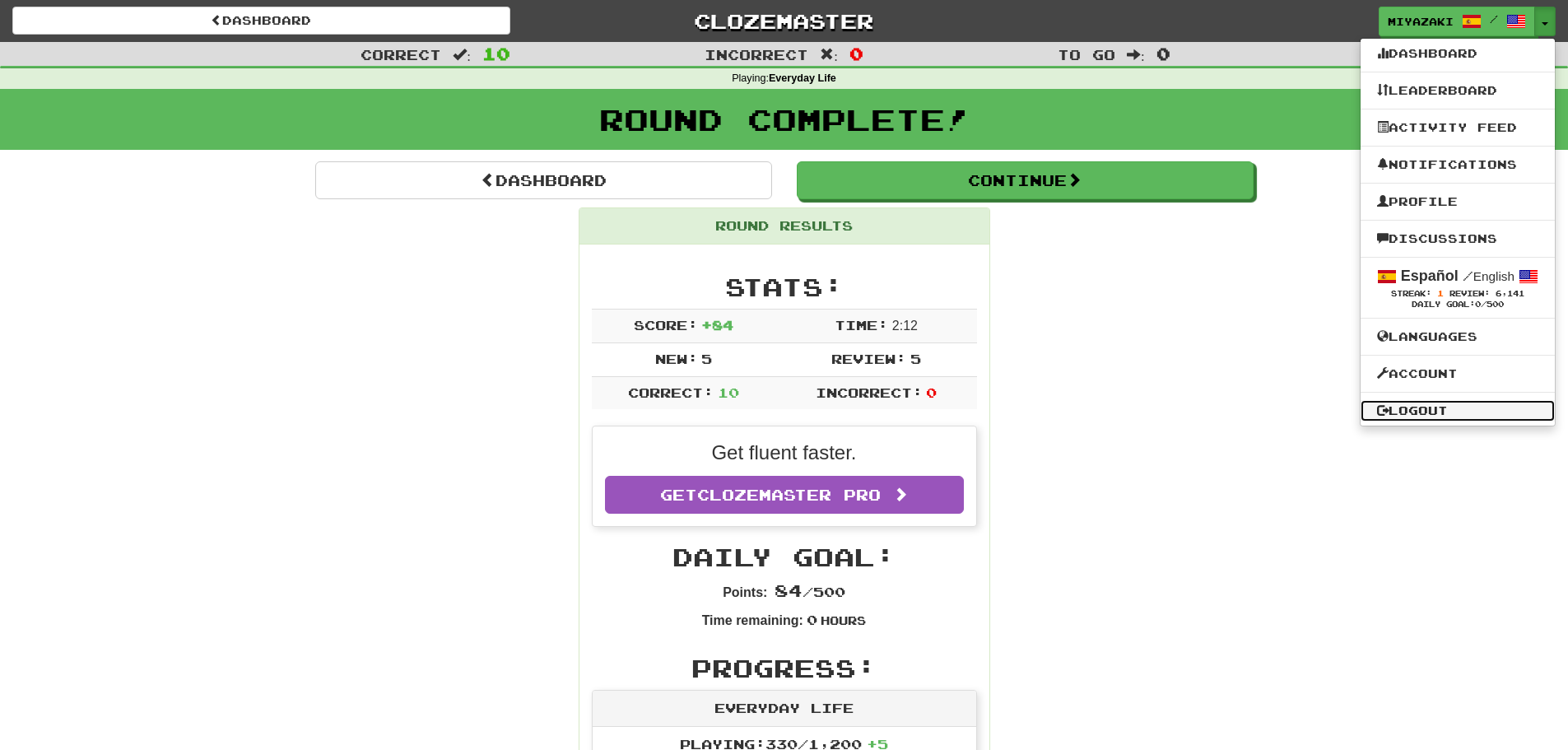
click at [1410, 404] on link "Logout" at bounding box center [1458, 410] width 194 height 21
